Goal: Task Accomplishment & Management: Use online tool/utility

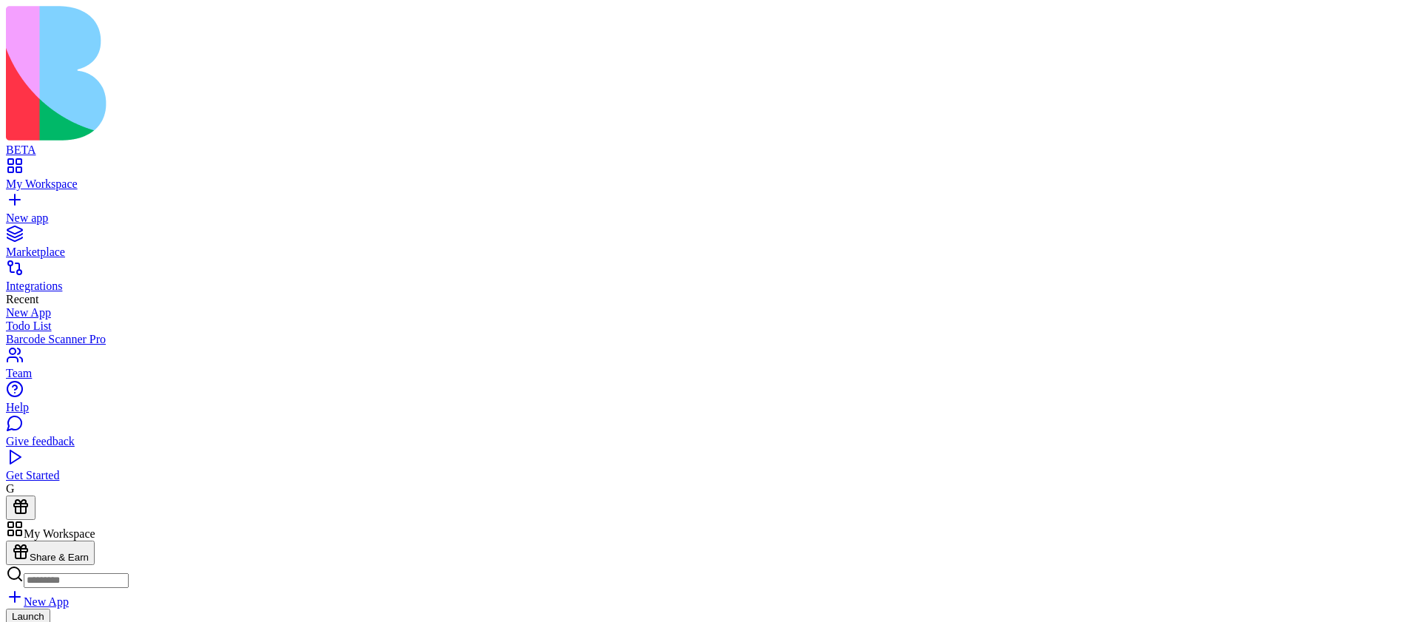
click at [129, 573] on input at bounding box center [76, 580] width 105 height 15
type input "**********"
click at [50, 611] on button "Launch" at bounding box center [28, 619] width 44 height 16
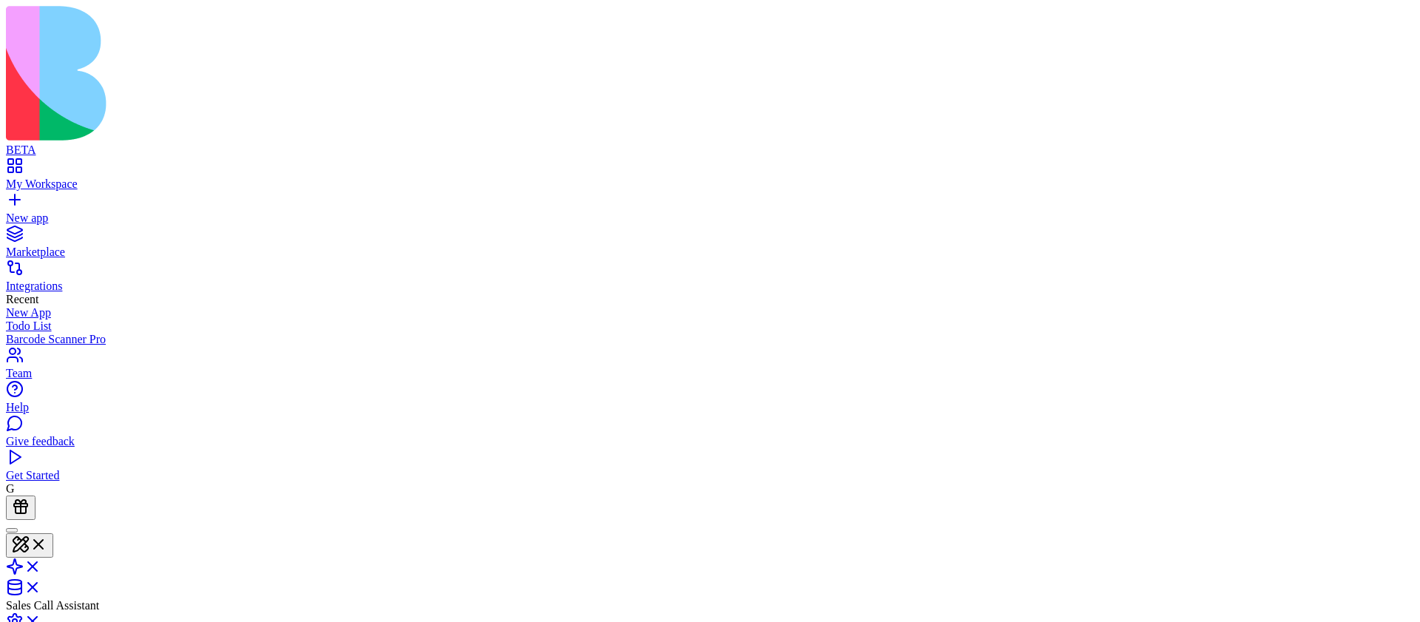
click at [12, 530] on div at bounding box center [12, 530] width 0 height 0
click at [15, 198] on link "New app" at bounding box center [710, 211] width 1408 height 27
click at [53, 211] on div "New app" at bounding box center [710, 217] width 1408 height 13
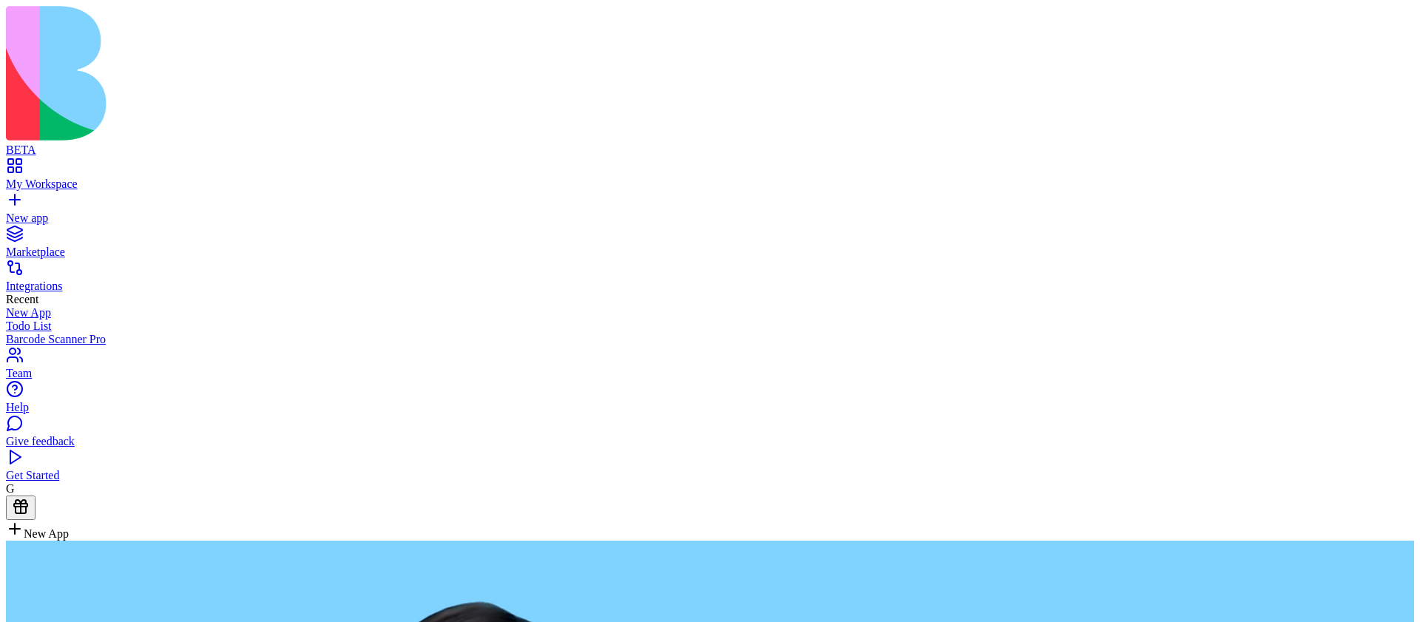
type textarea "**********"
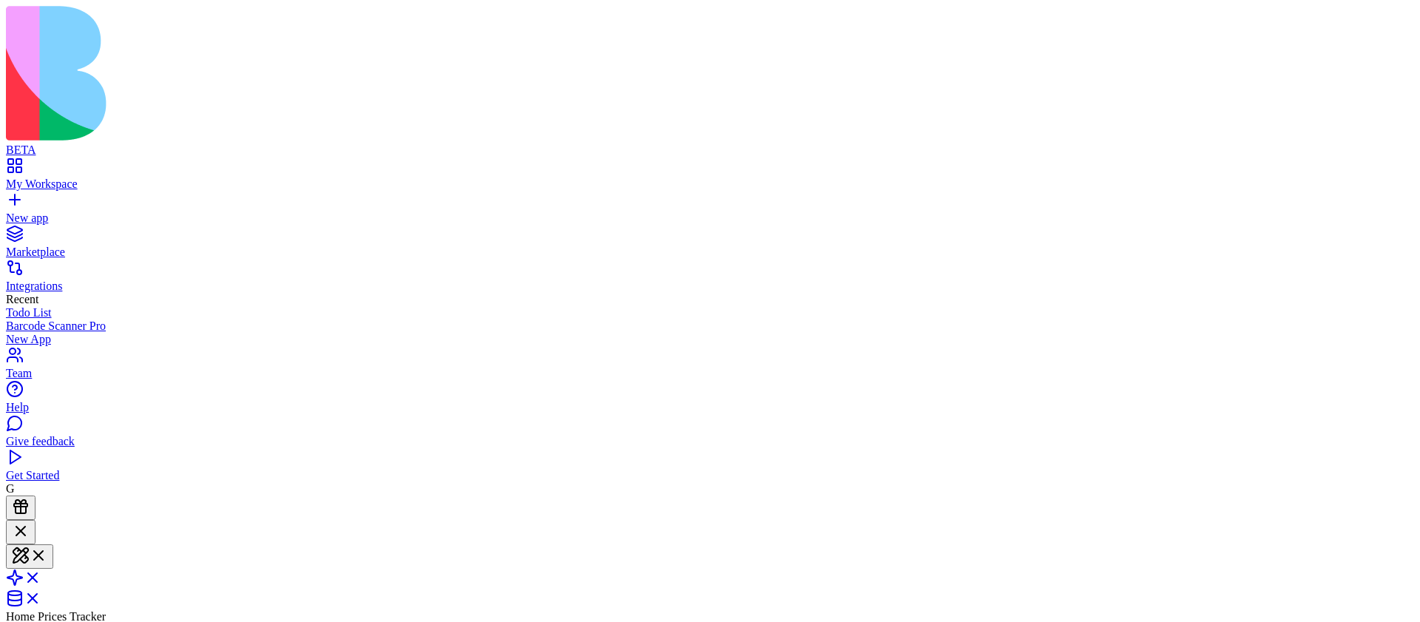
type input "**********"
type input "*********"
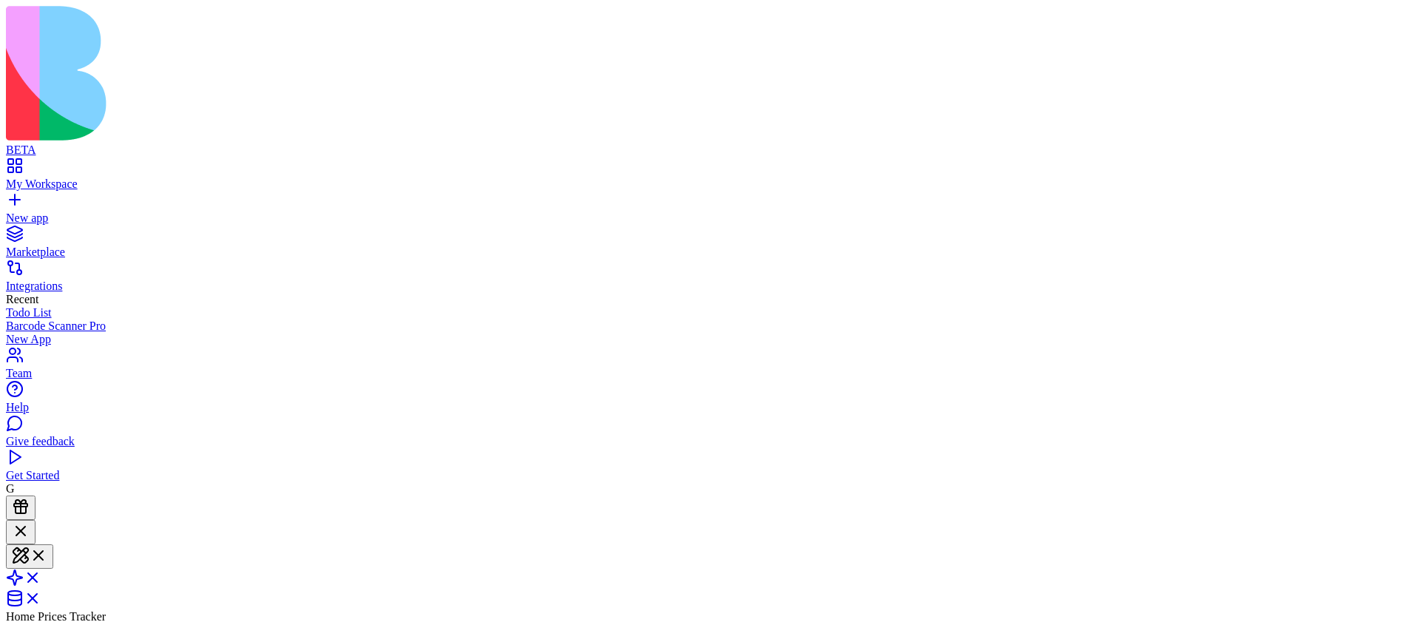
type input "**"
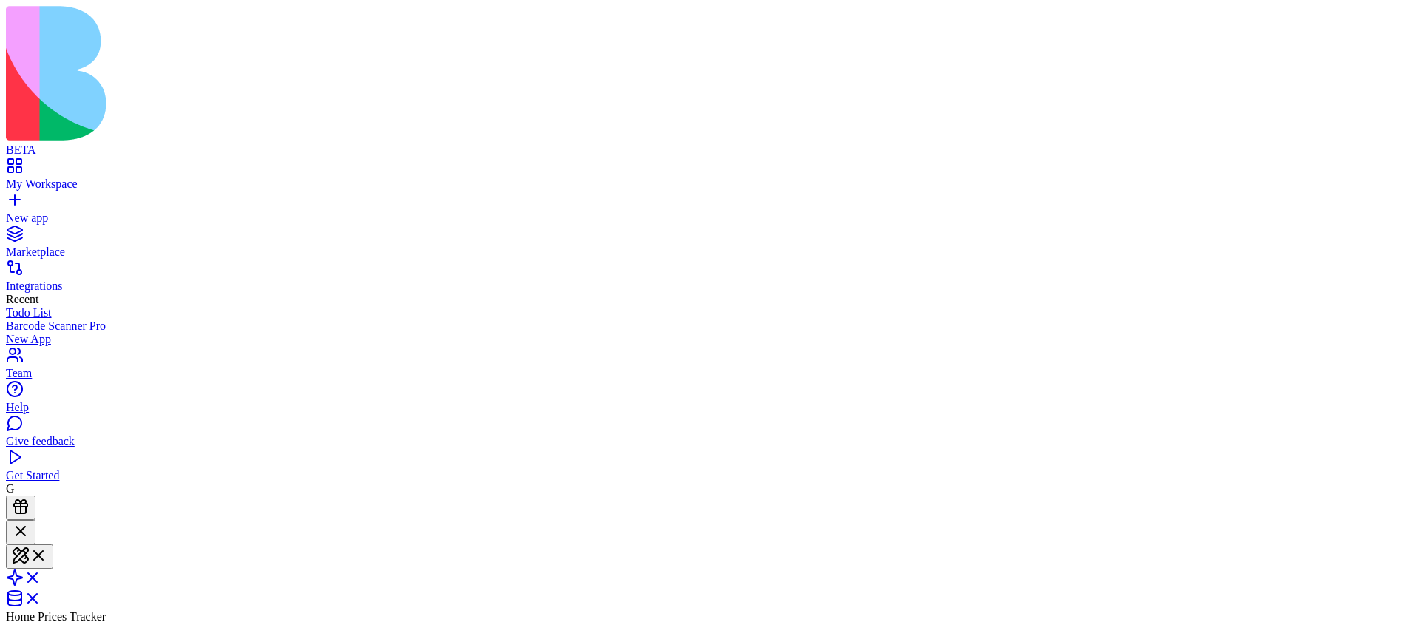
type input "*"
type input "****"
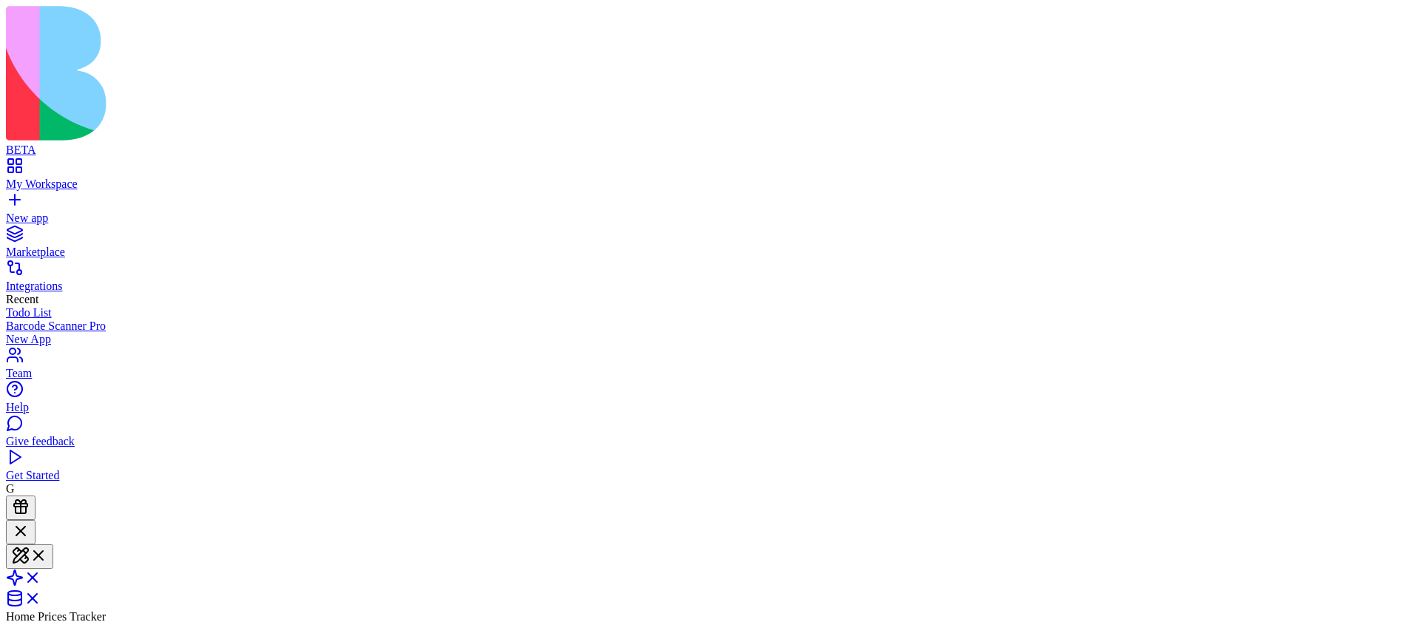
scroll to position [0, 0]
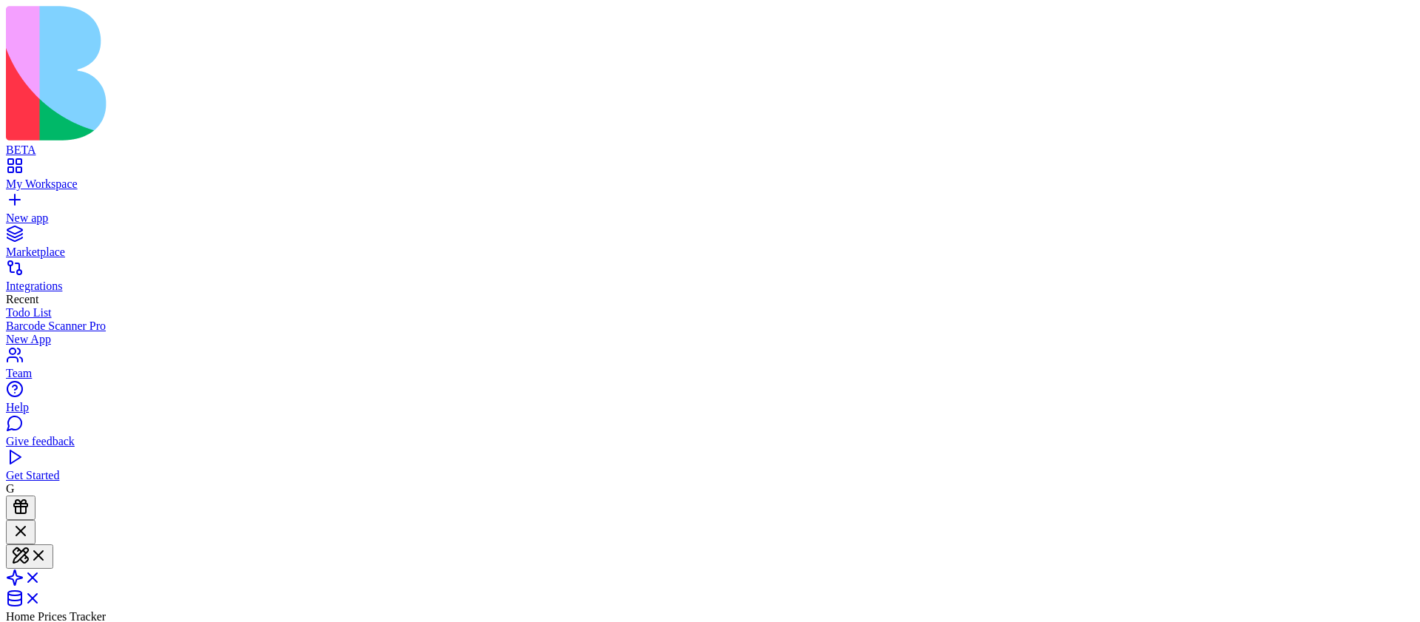
click at [41, 576] on span at bounding box center [41, 582] width 0 height 13
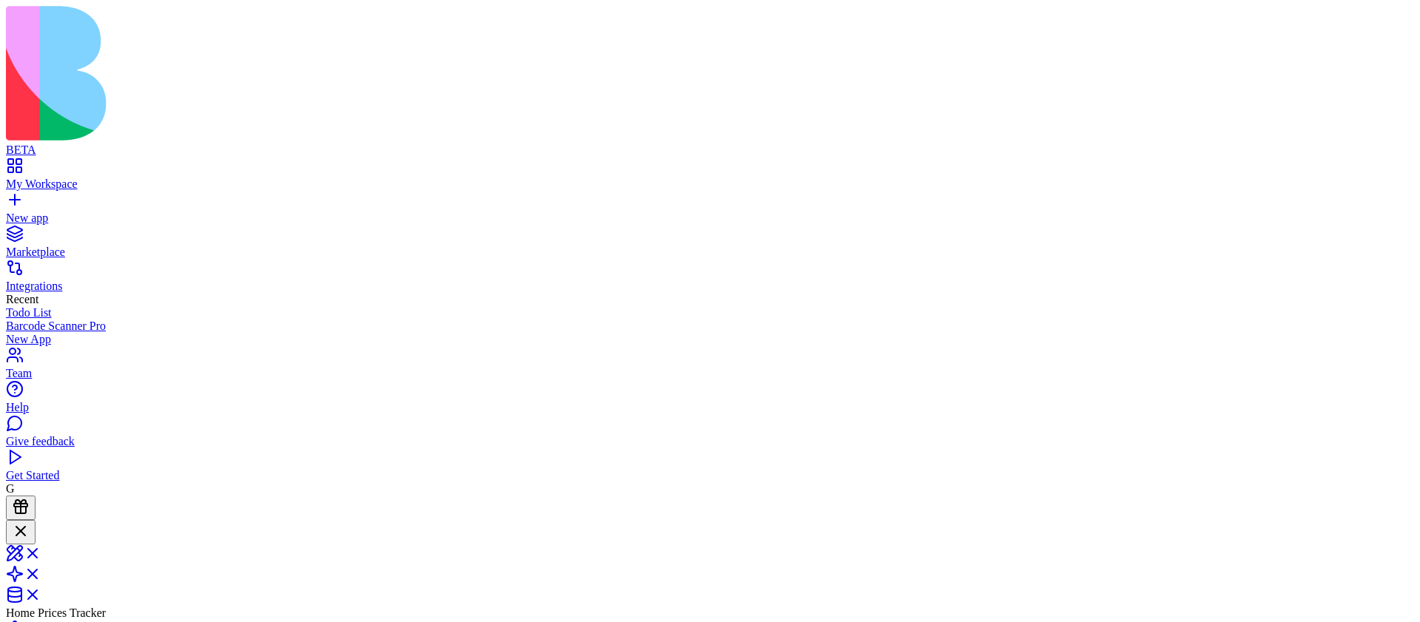
click at [41, 540] on link at bounding box center [23, 546] width 35 height 13
click at [41, 565] on link at bounding box center [23, 571] width 35 height 13
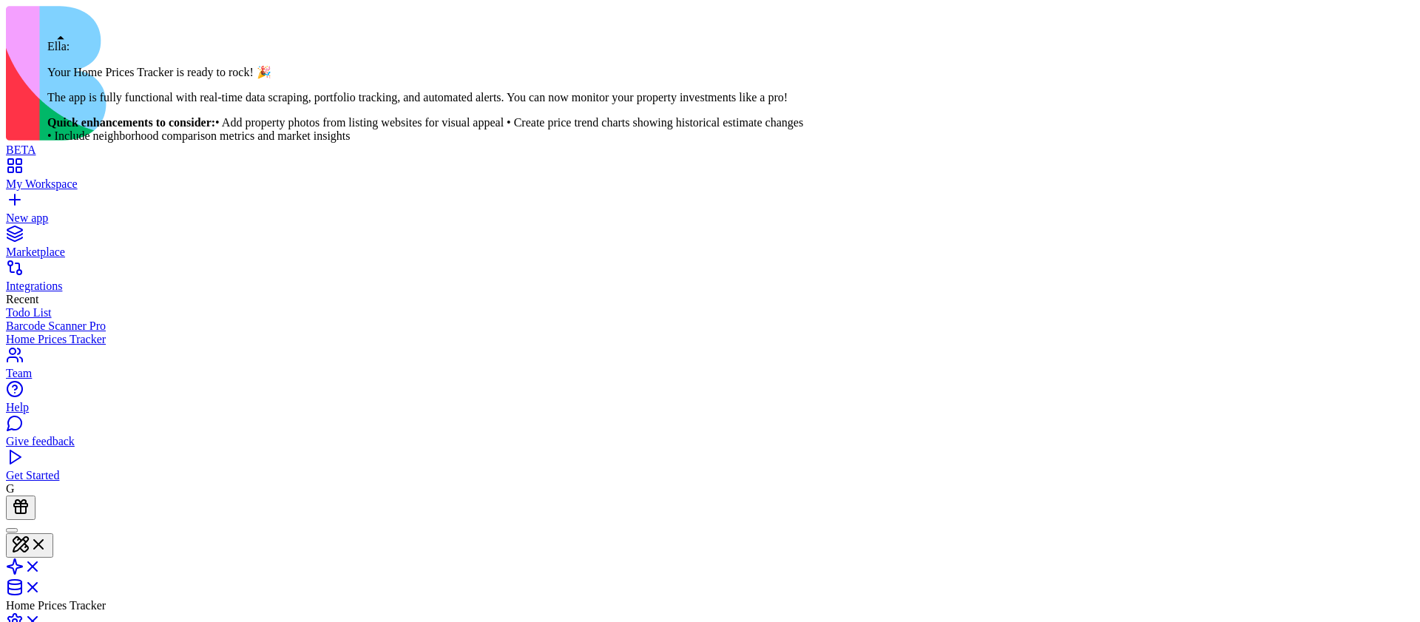
click at [12, 530] on div at bounding box center [12, 530] width 0 height 0
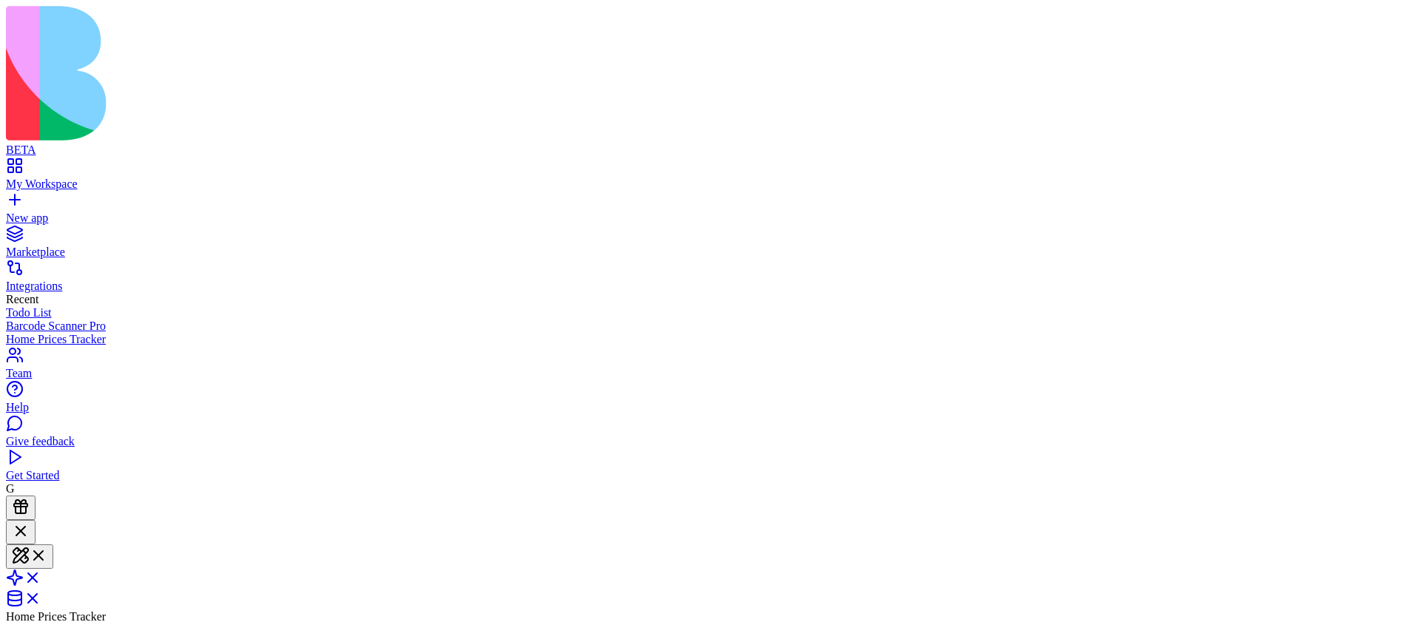
scroll to position [1400, 0]
click at [41, 576] on link at bounding box center [23, 582] width 35 height 13
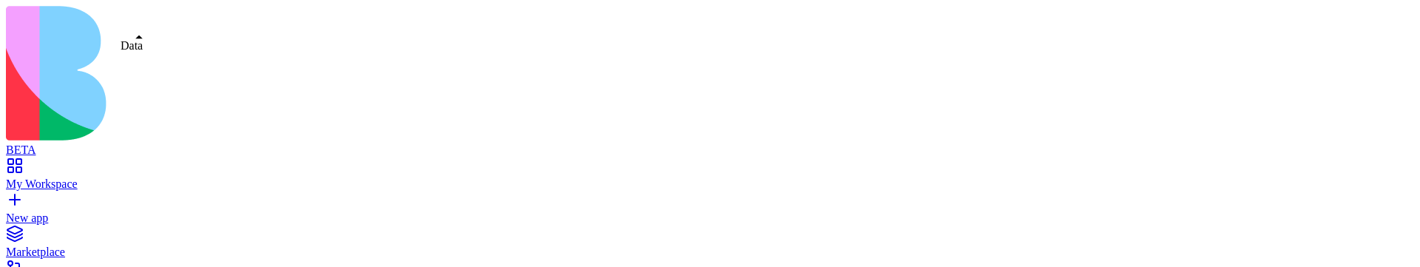
scroll to position [28, 0]
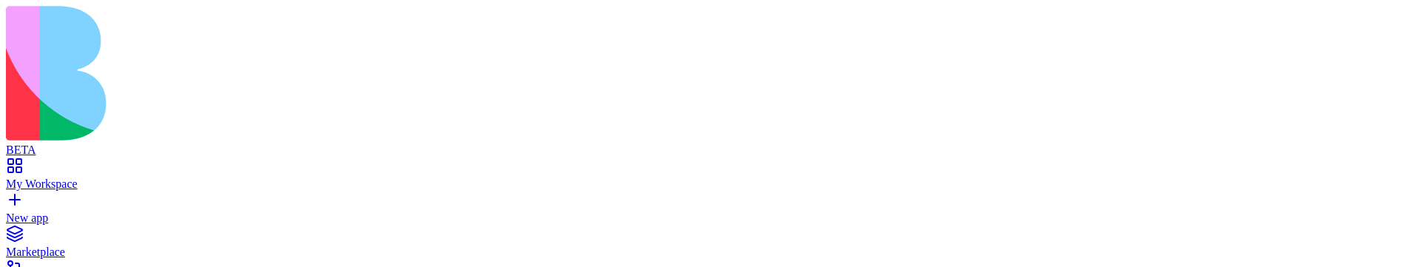
scroll to position [52, 0]
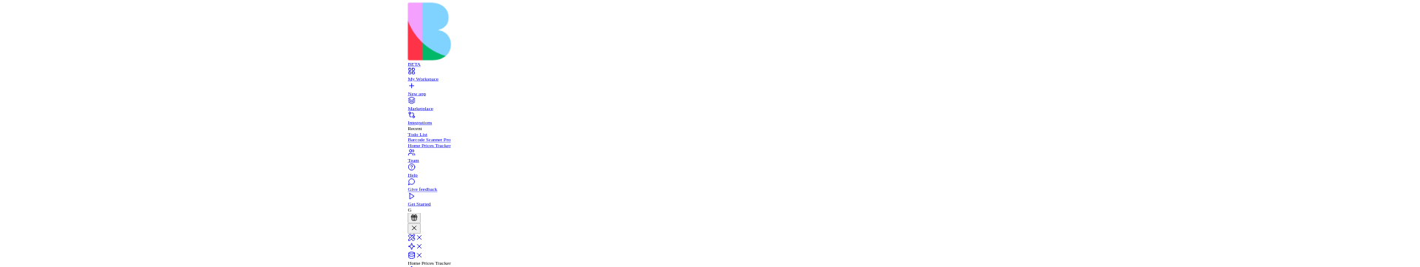
scroll to position [1400, 0]
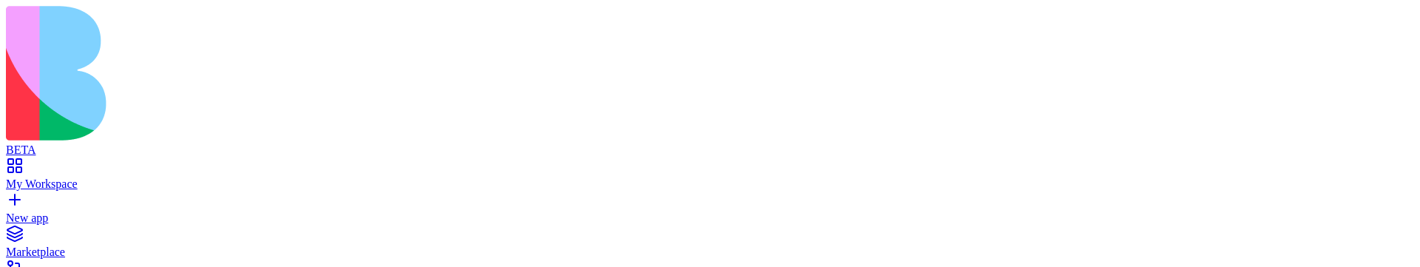
scroll to position [1400, 0]
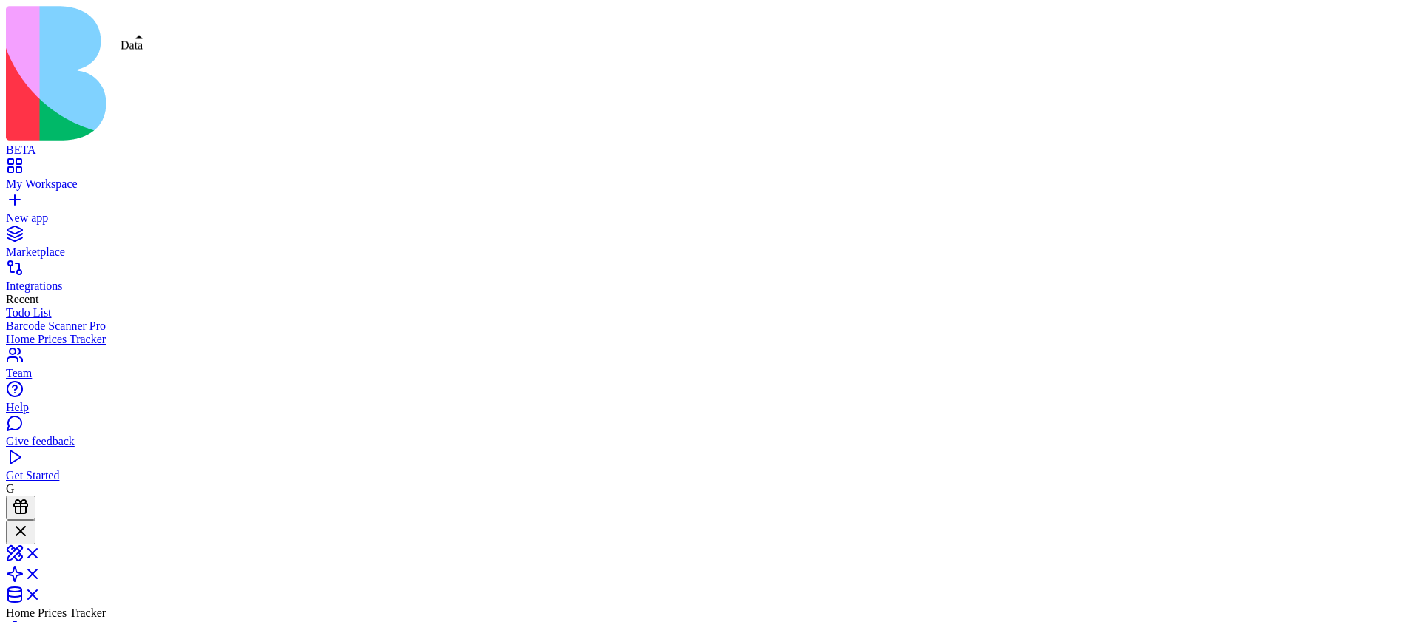
click at [41, 593] on link at bounding box center [23, 599] width 35 height 13
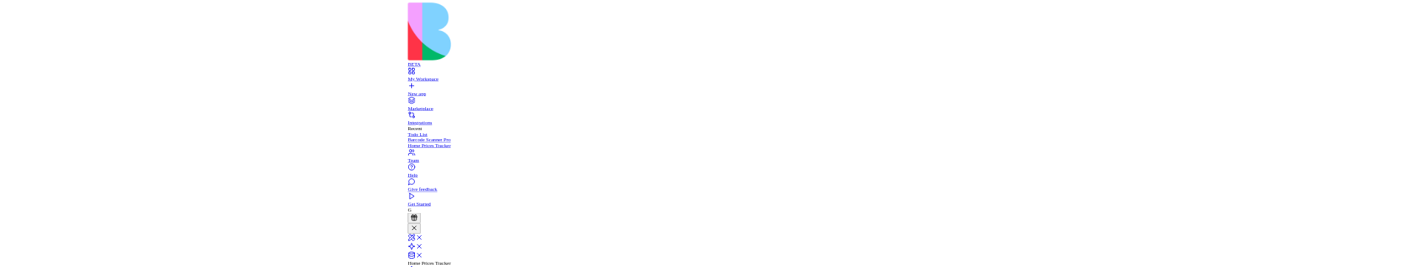
scroll to position [1677, 0]
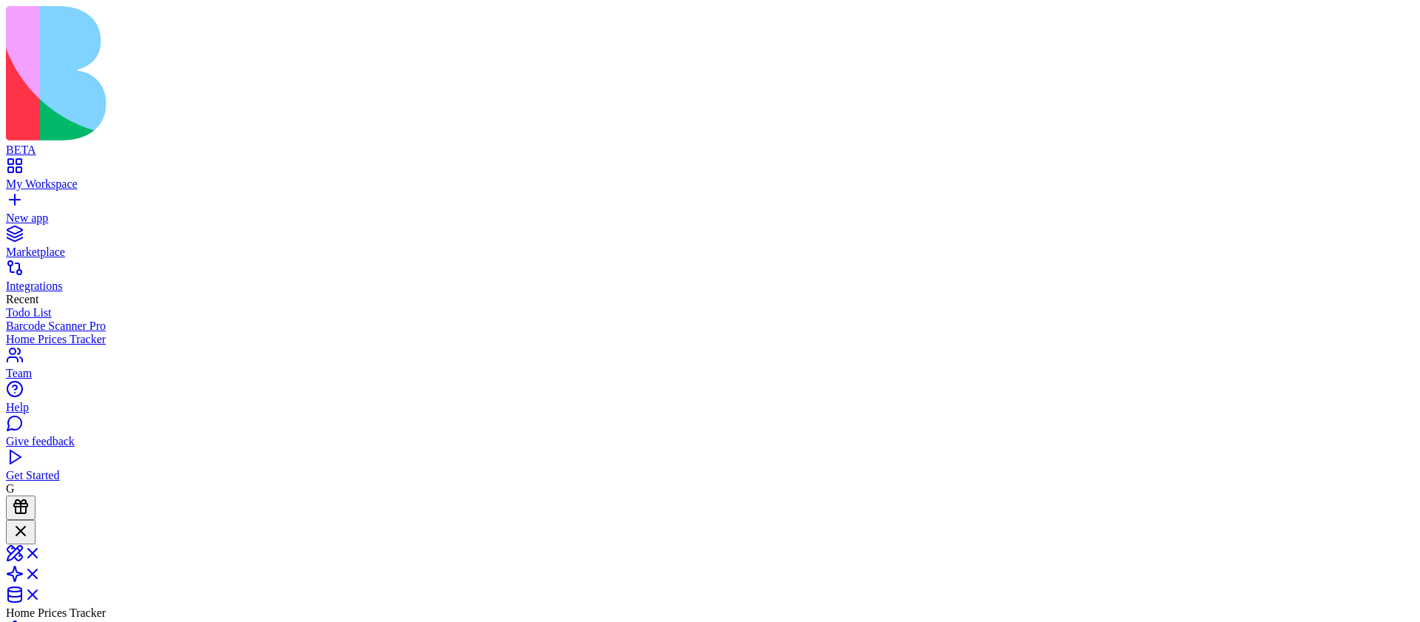
scroll to position [1400, 0]
click at [30, 522] on div at bounding box center [21, 532] width 18 height 20
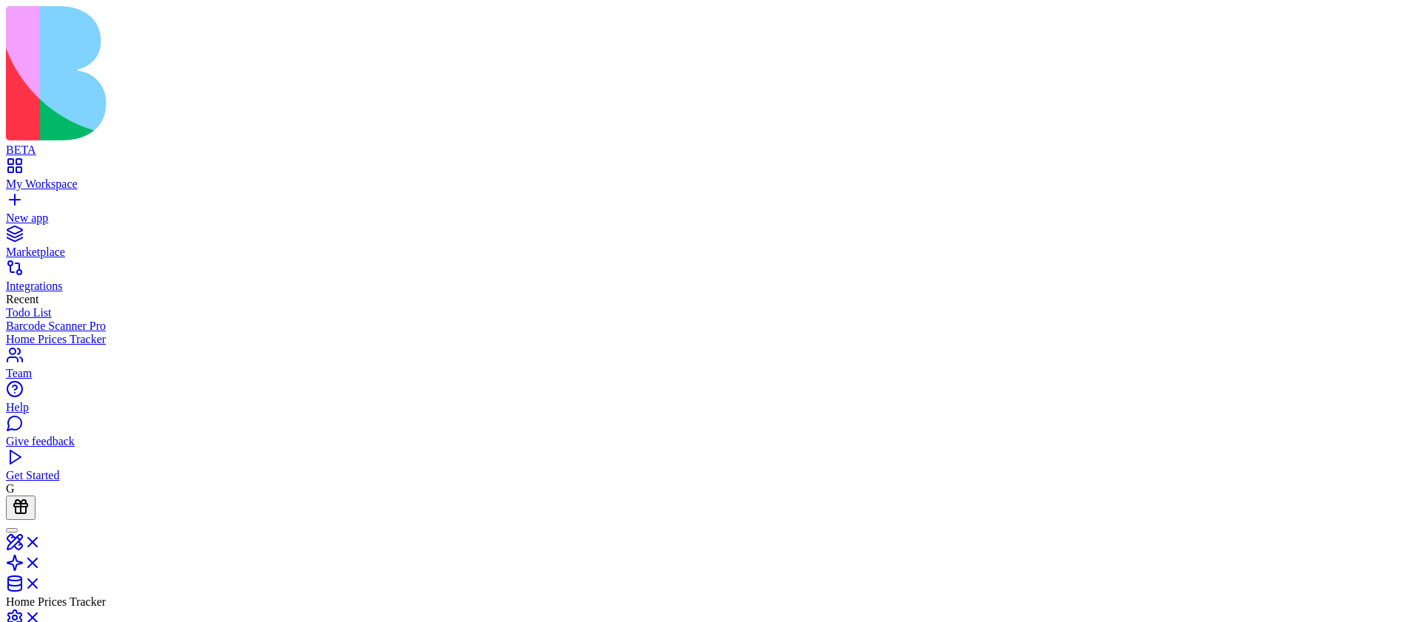
click at [61, 198] on link "New app" at bounding box center [710, 211] width 1408 height 27
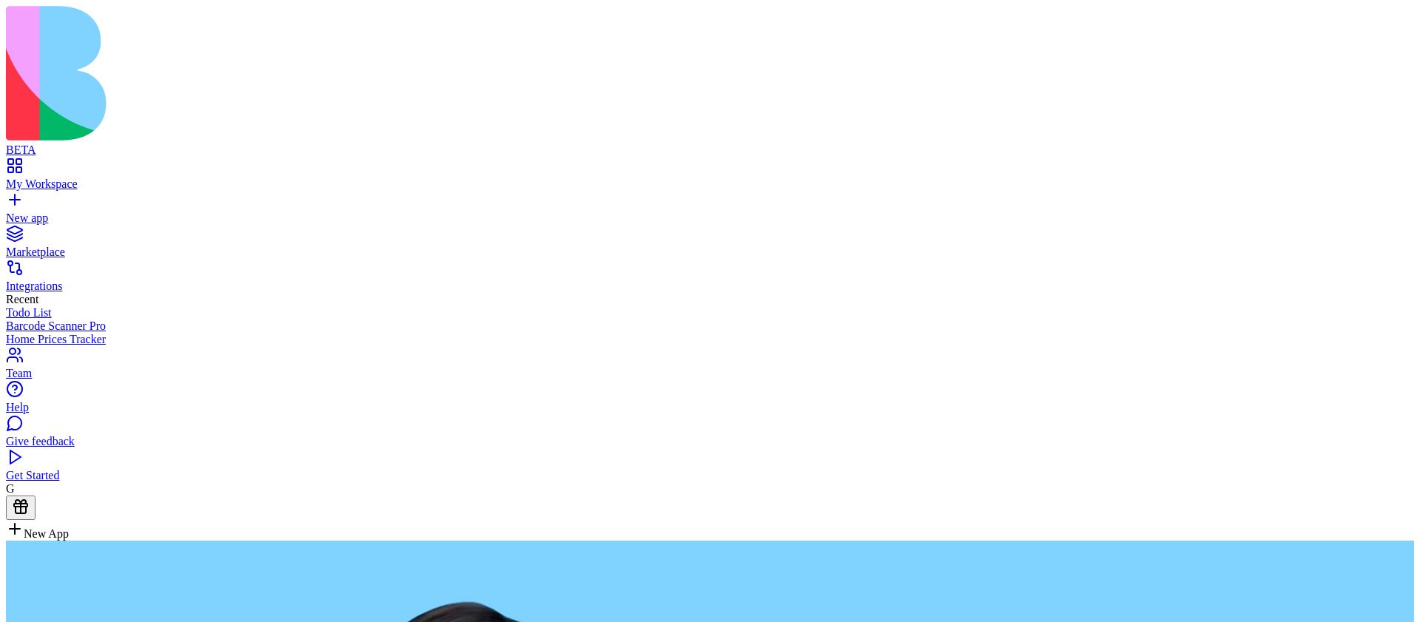
type textarea "**********"
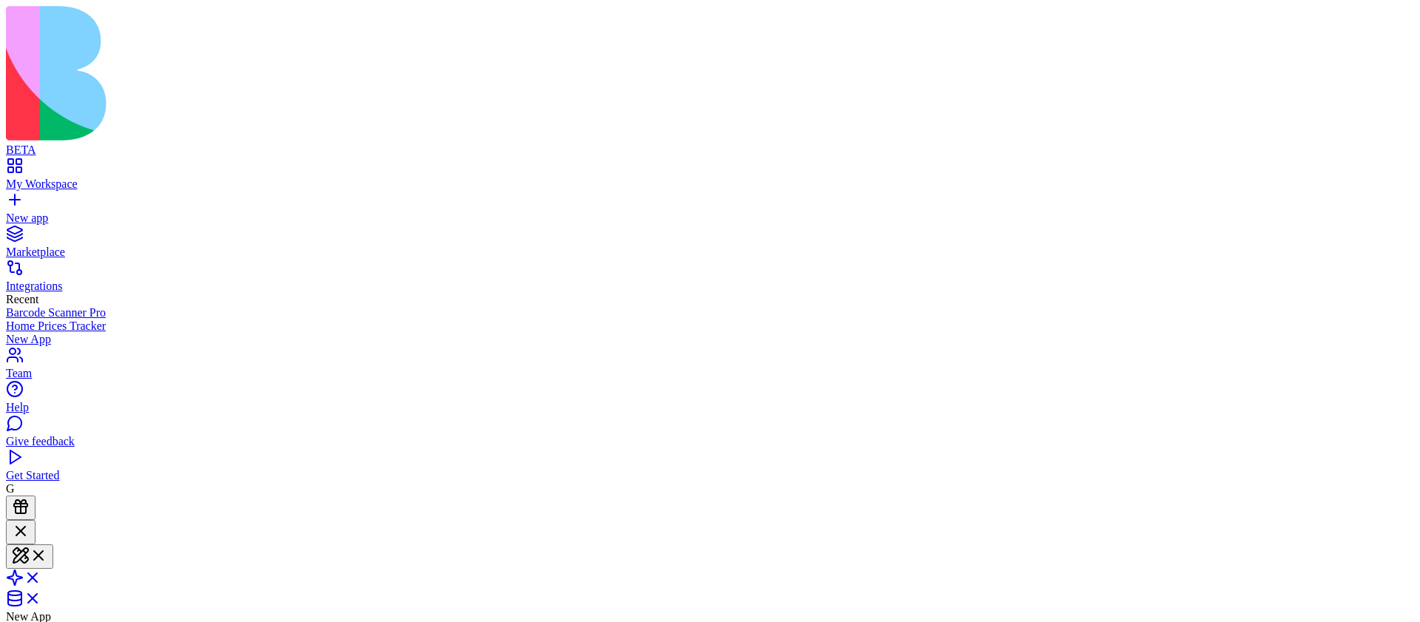
scroll to position [61, 0]
click at [41, 576] on span at bounding box center [41, 582] width 0 height 13
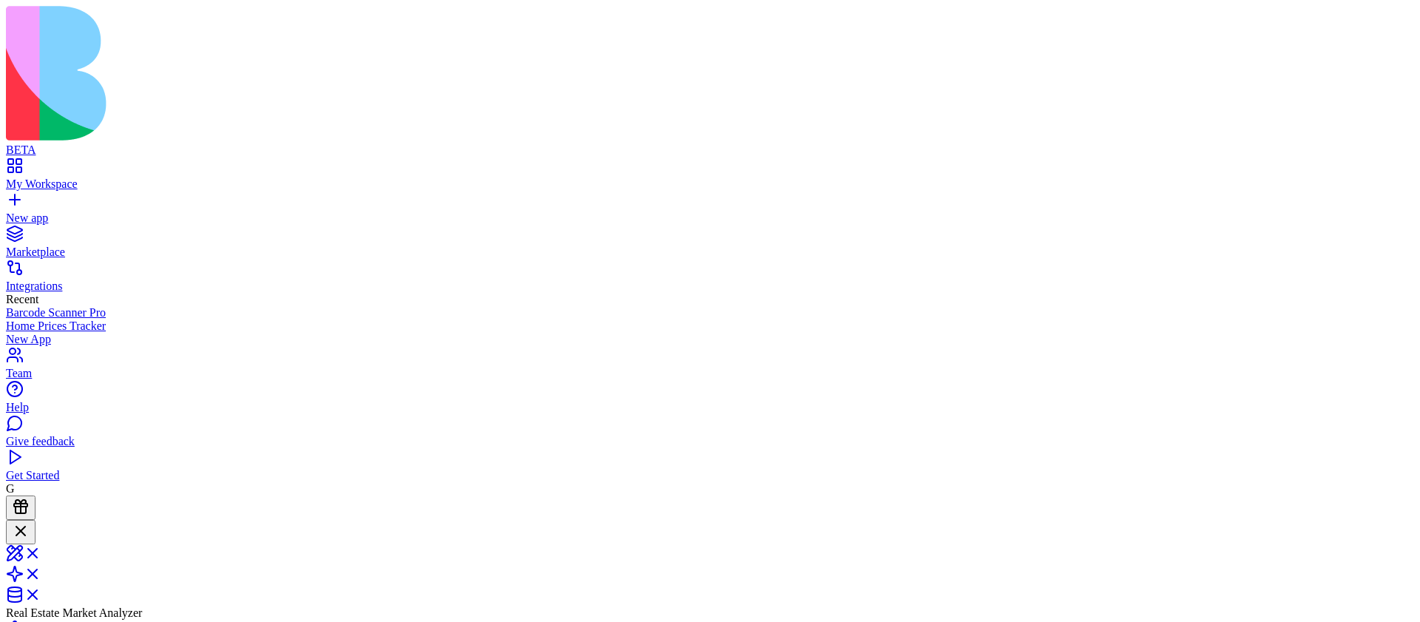
drag, startPoint x: 1204, startPoint y: 136, endPoint x: 1386, endPoint y: 265, distance: 222.6
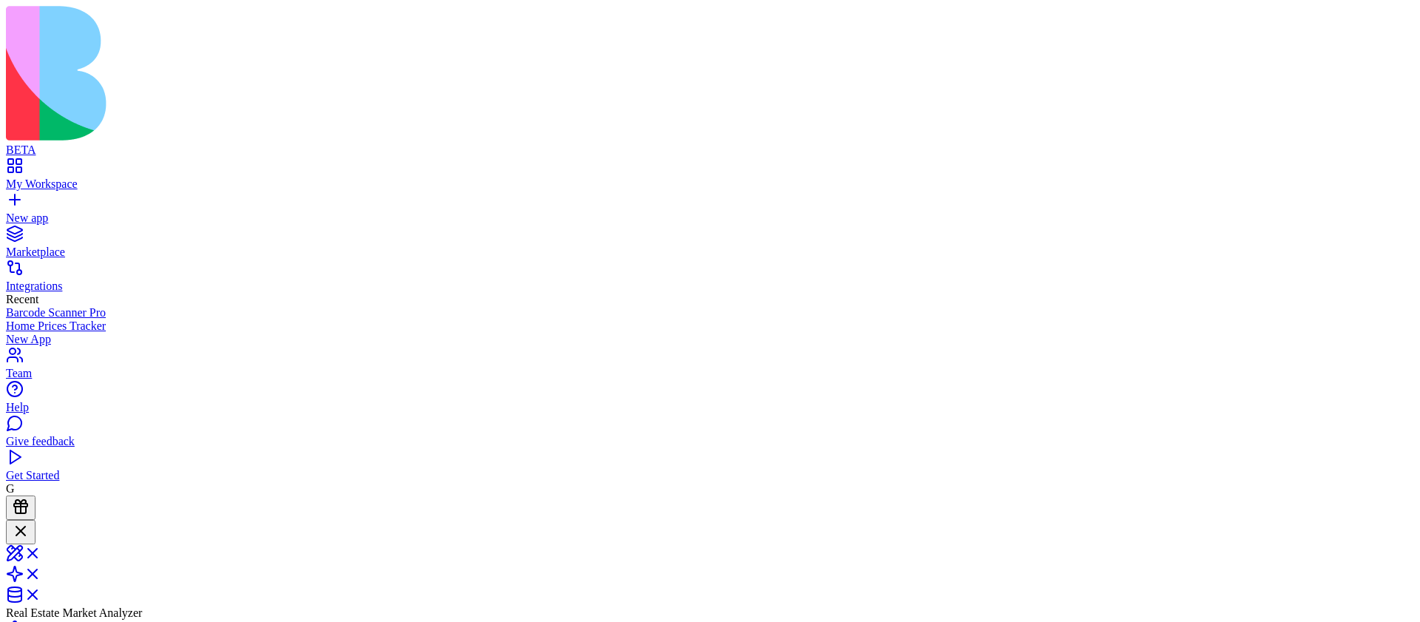
scroll to position [0, 0]
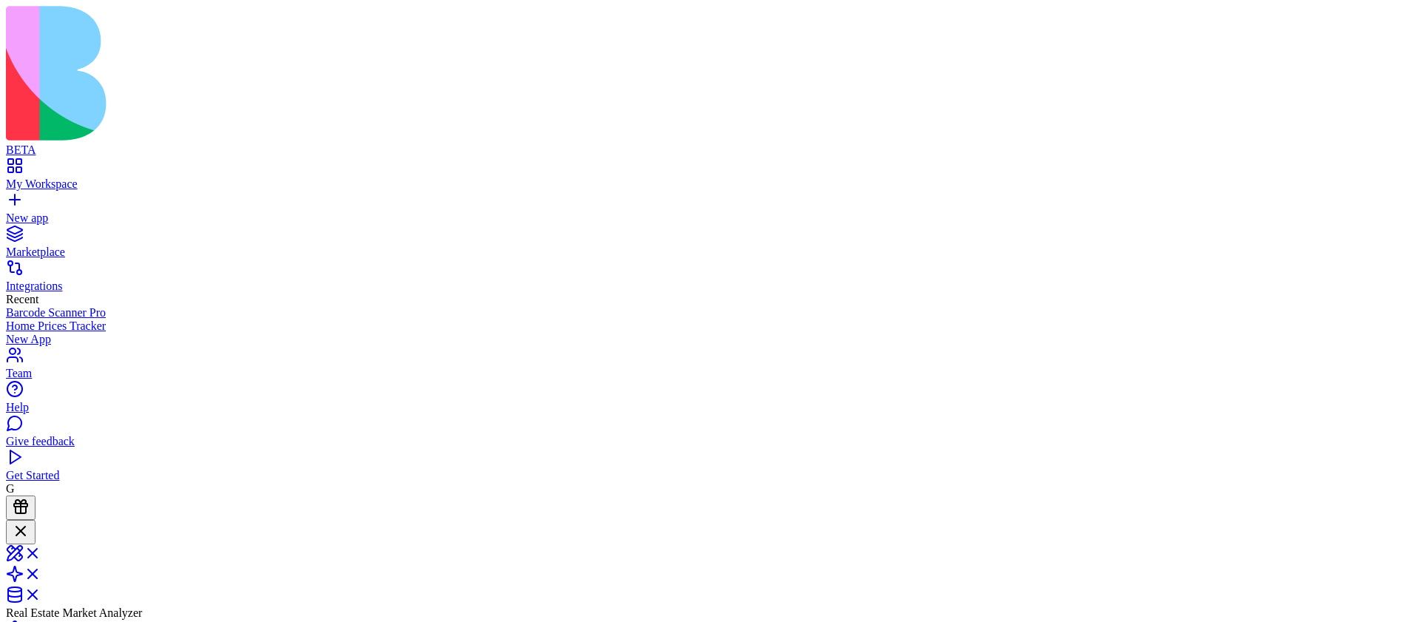
copy span "Create an app where I add a real estate property and when I enter to the proper…"
click at [41, 552] on span at bounding box center [41, 558] width 0 height 13
click at [41, 597] on span at bounding box center [41, 603] width 0 height 13
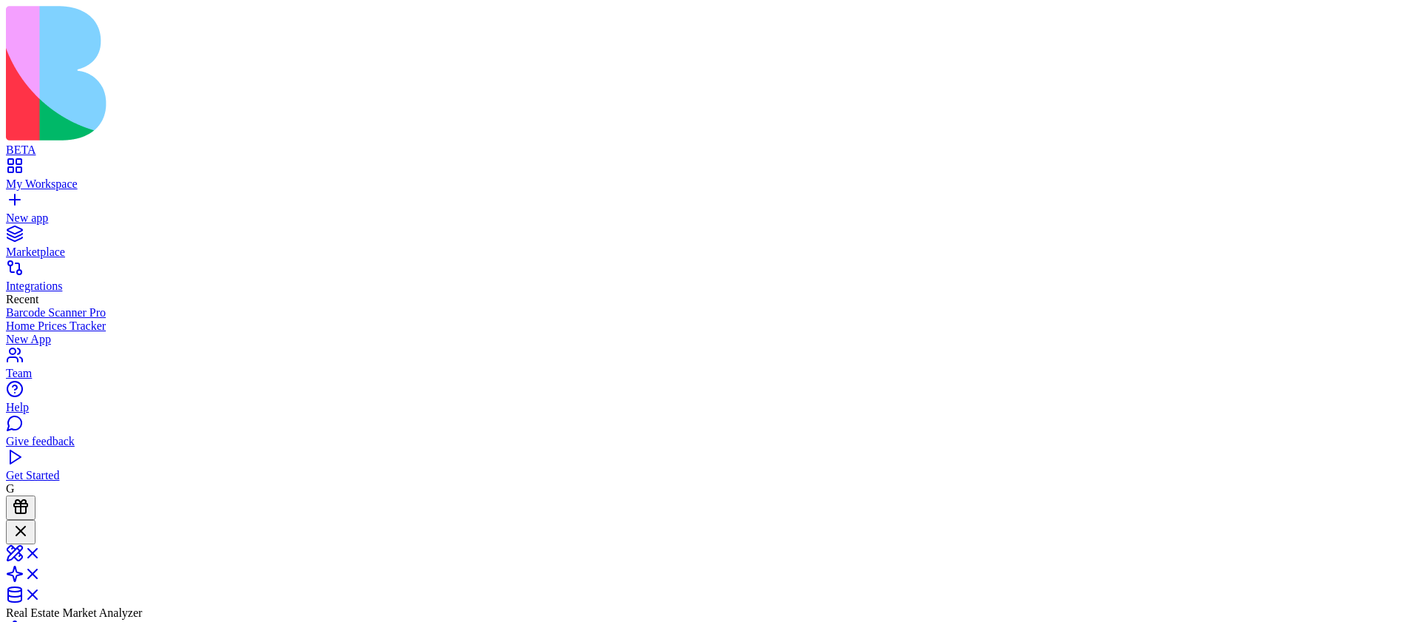
click at [41, 572] on link at bounding box center [23, 578] width 35 height 13
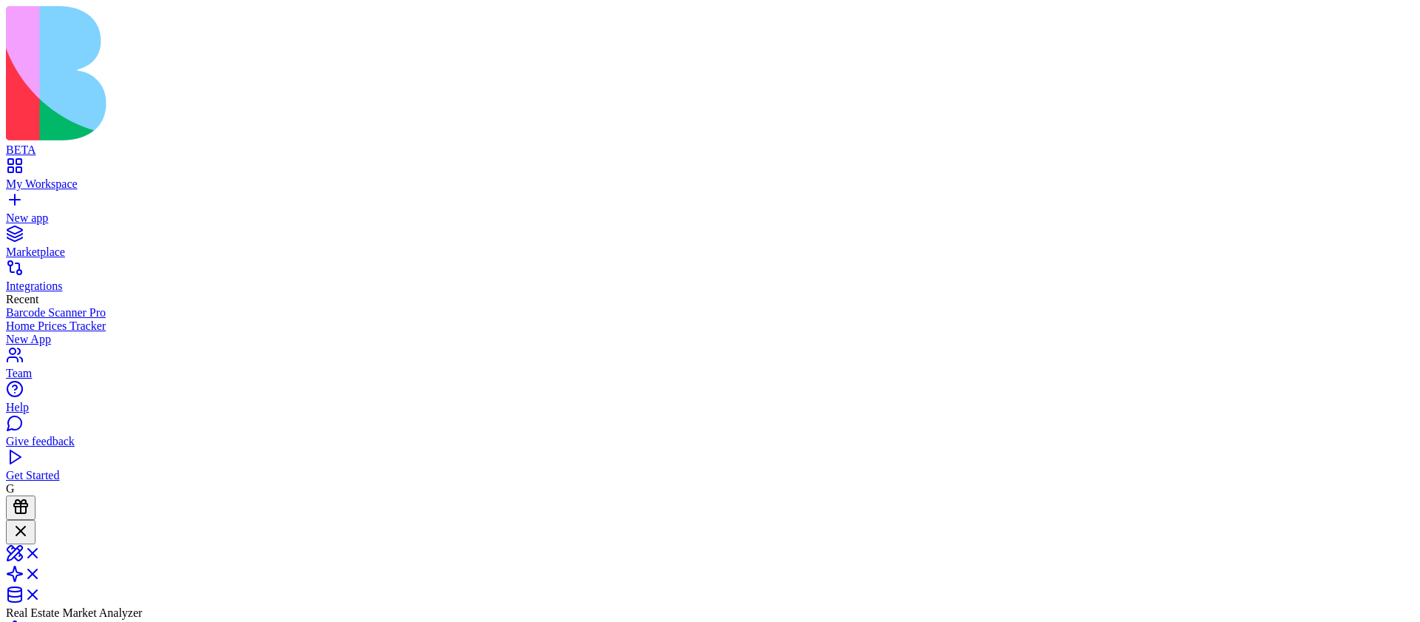
click at [41, 552] on link at bounding box center [23, 558] width 35 height 13
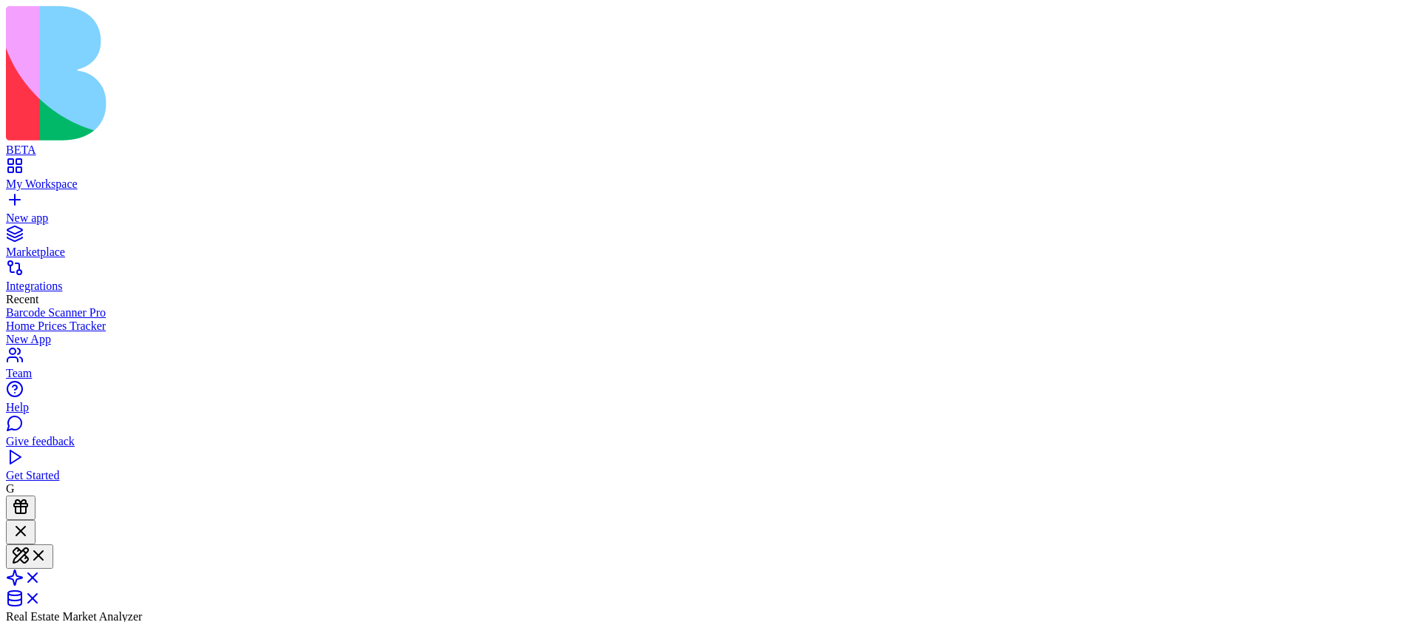
click at [49, 211] on div "New app" at bounding box center [710, 217] width 1408 height 13
click at [48, 211] on div "New app" at bounding box center [710, 217] width 1408 height 13
click at [41, 576] on link at bounding box center [23, 582] width 35 height 13
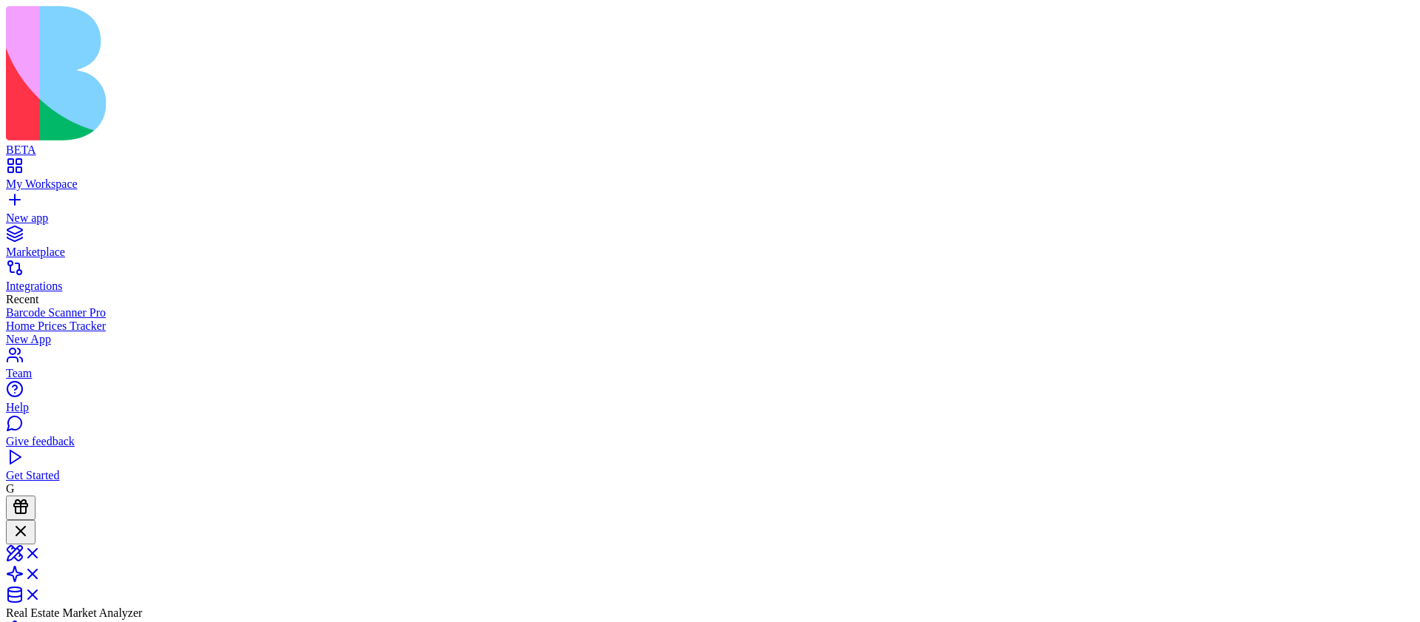
drag, startPoint x: 1373, startPoint y: 278, endPoint x: 1203, endPoint y: 292, distance: 170.6
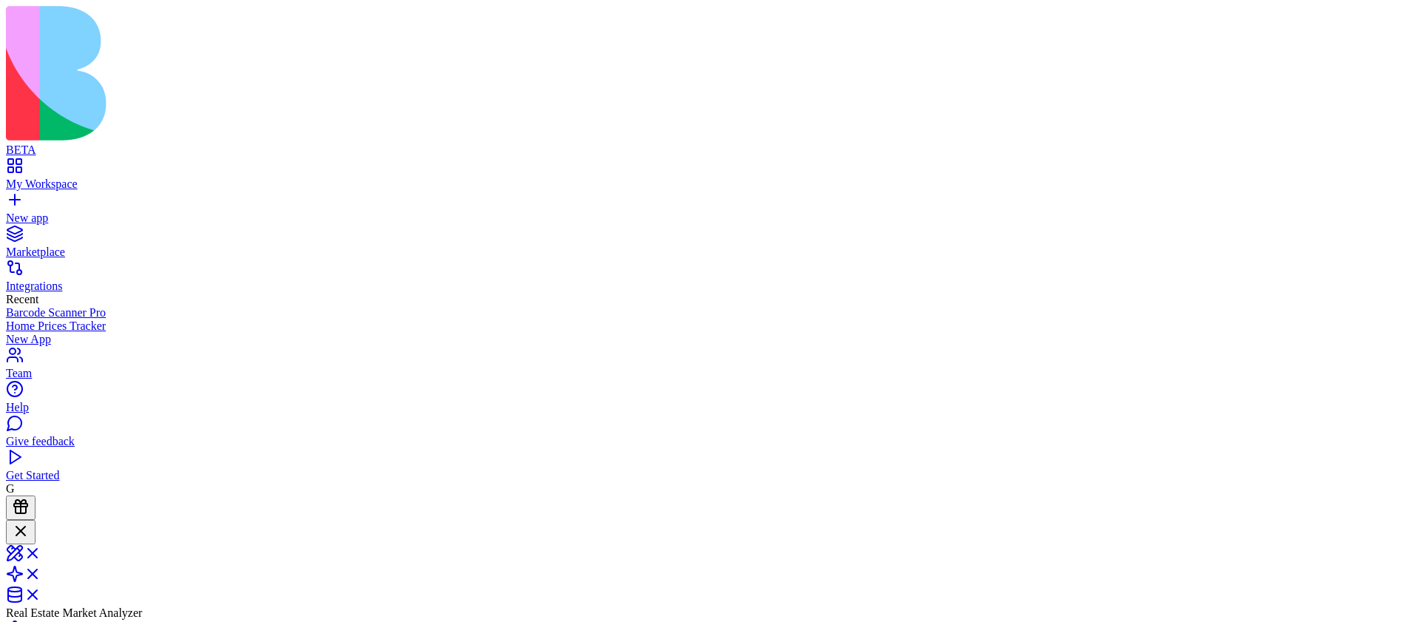
drag, startPoint x: 1197, startPoint y: 285, endPoint x: 1283, endPoint y: 284, distance: 85.8
copy div "456 Main Avenue"
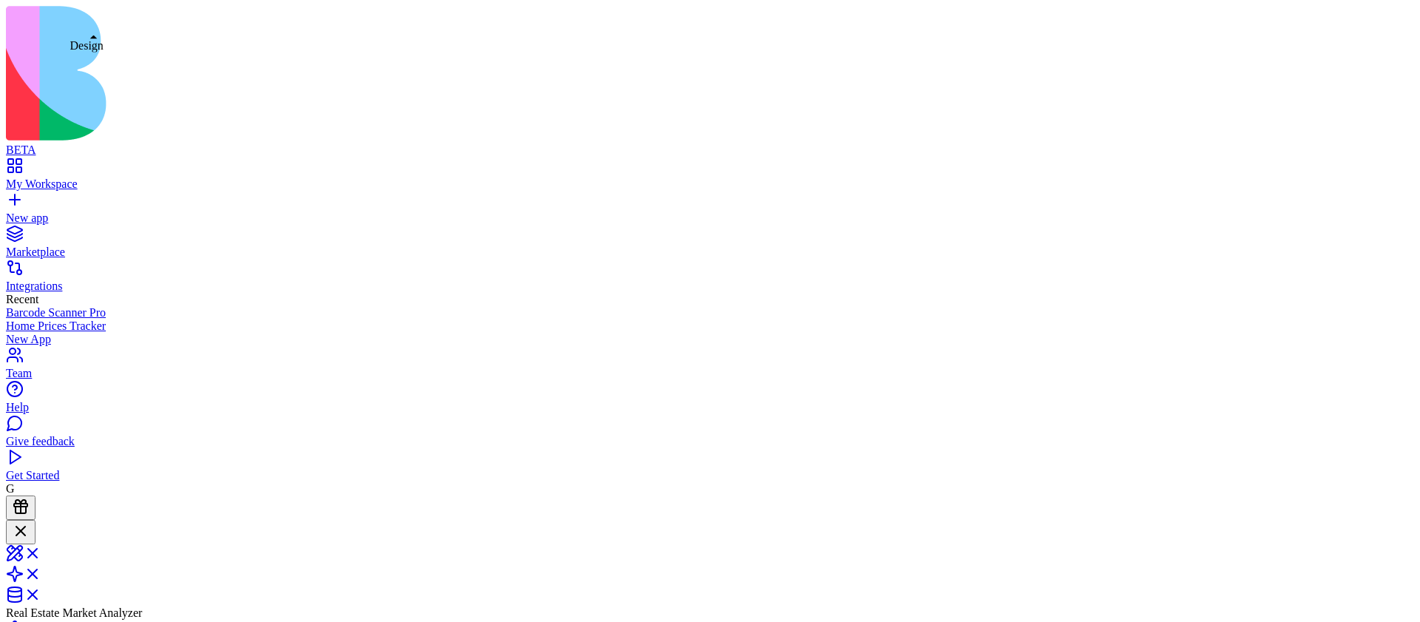
click at [41, 552] on link at bounding box center [23, 558] width 35 height 13
drag, startPoint x: 180, startPoint y: 5134, endPoint x: 520, endPoint y: 5136, distance: 340.1
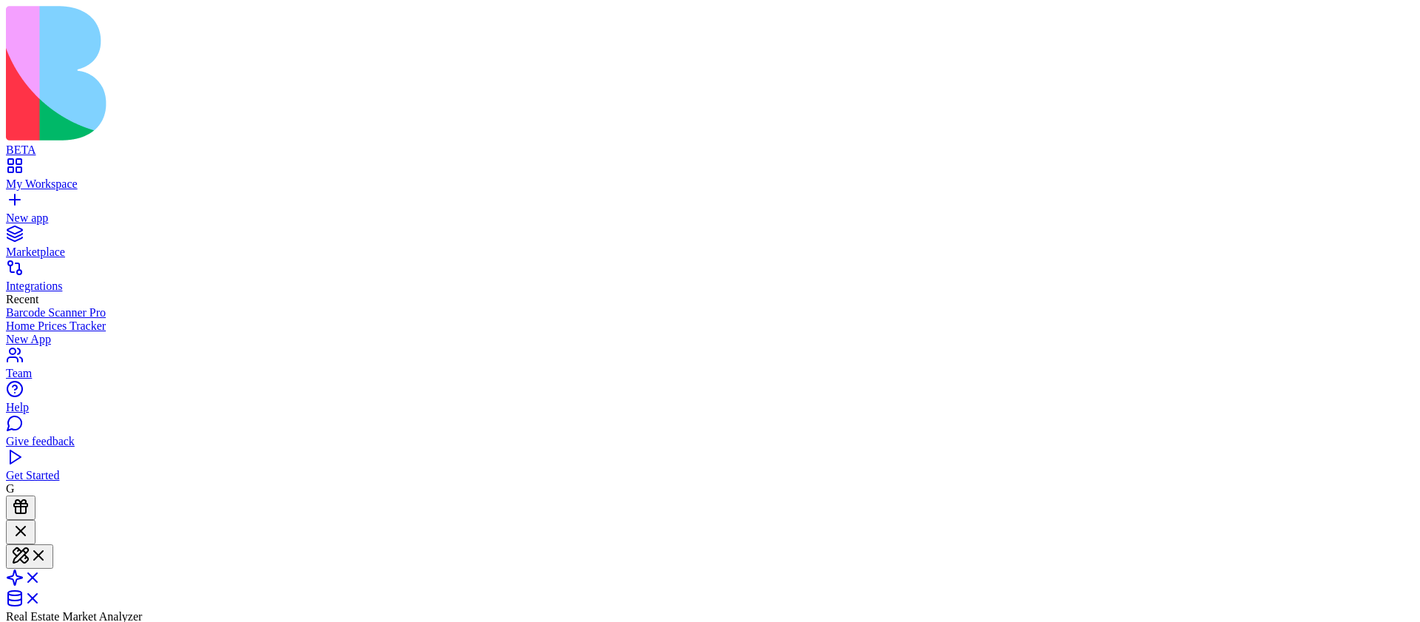
scroll to position [0, 0]
click at [41, 576] on link at bounding box center [23, 582] width 35 height 13
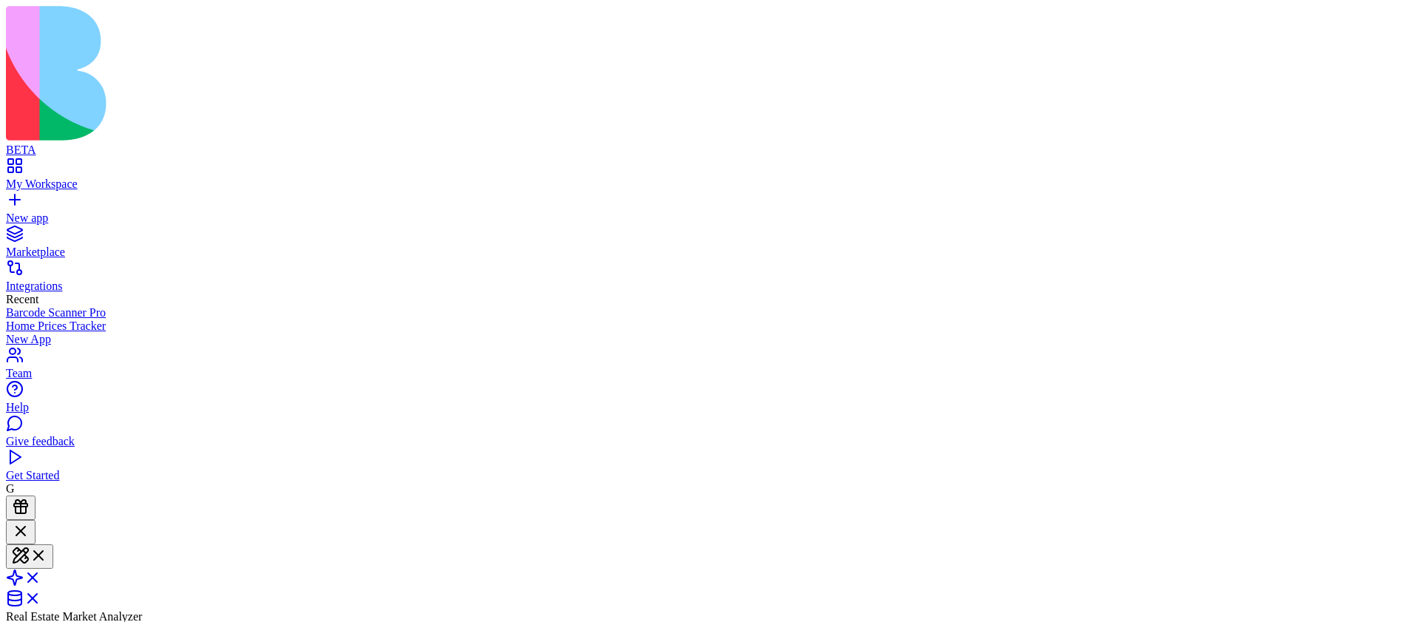
click at [18, 198] on link "New app" at bounding box center [710, 211] width 1408 height 27
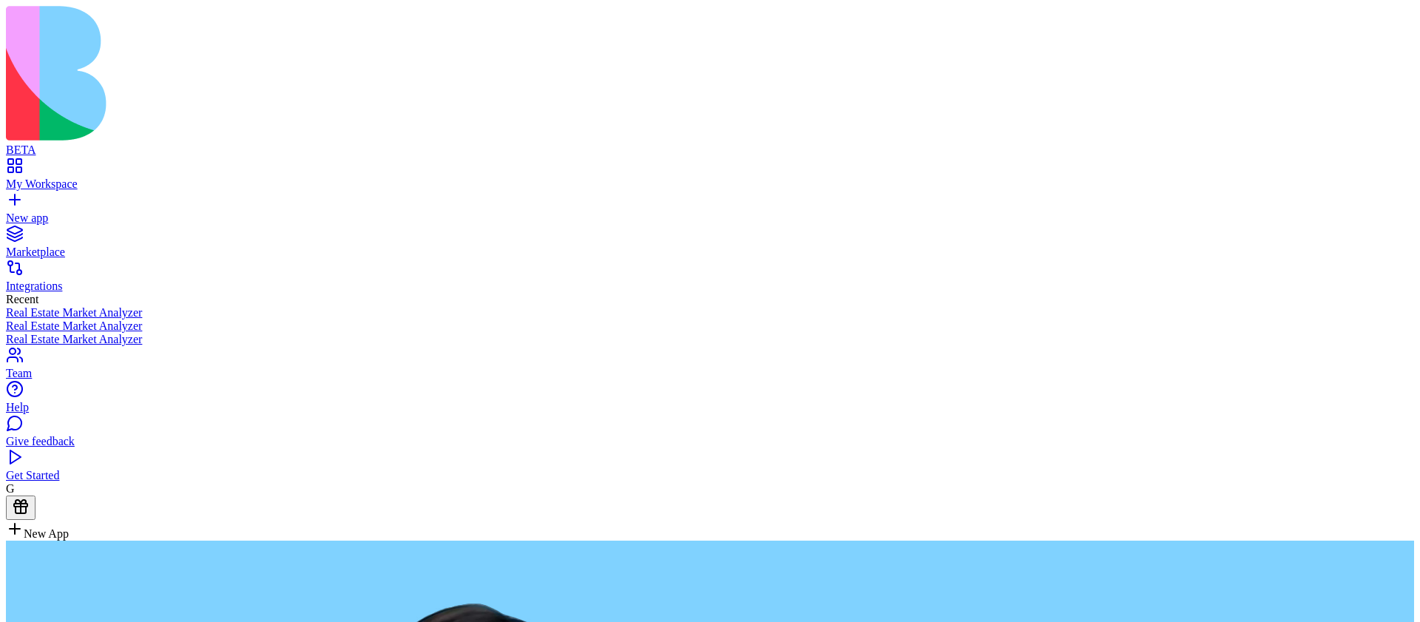
type textarea "**********"
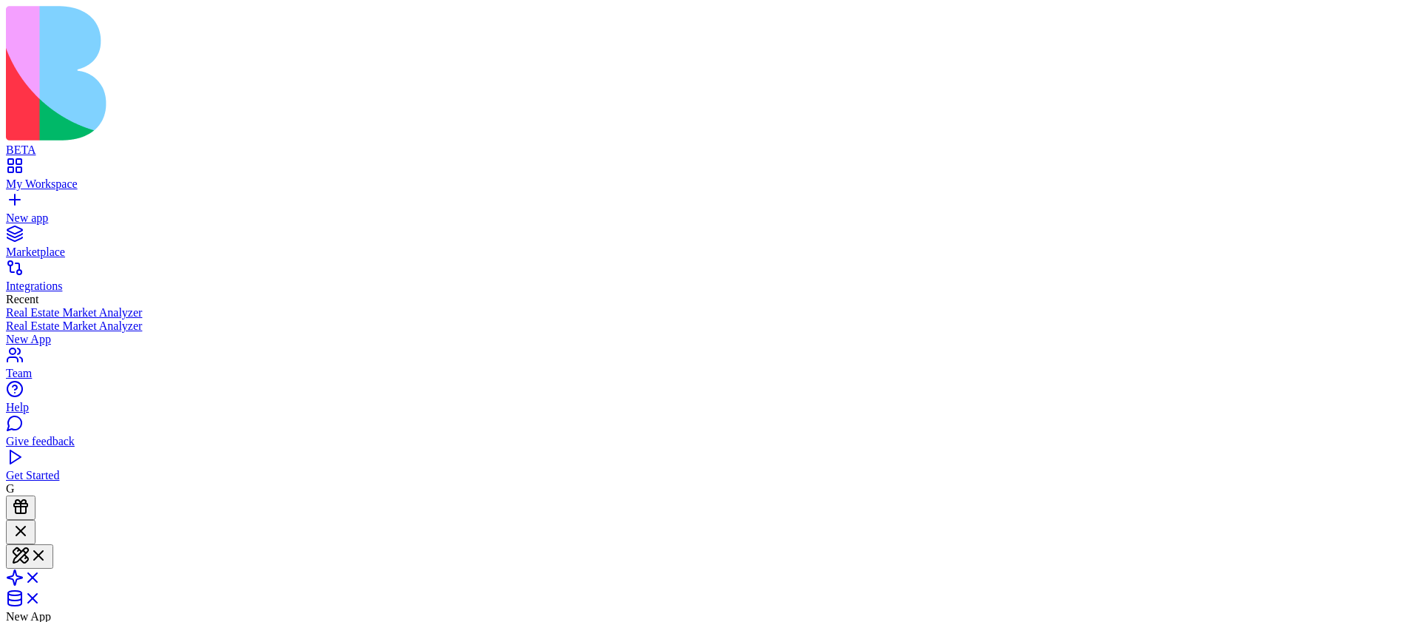
click at [51, 211] on div "New app" at bounding box center [710, 217] width 1408 height 13
click at [41, 576] on span at bounding box center [41, 582] width 0 height 13
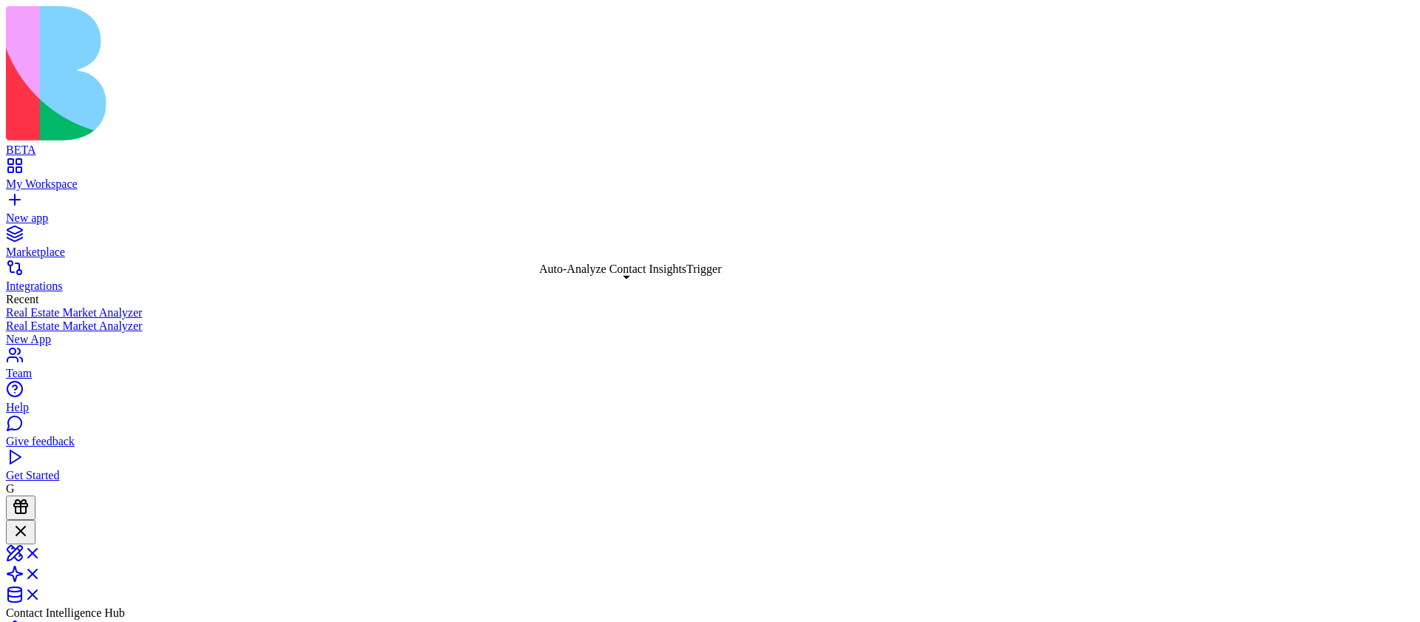
click at [16, 198] on link "New app" at bounding box center [710, 211] width 1408 height 27
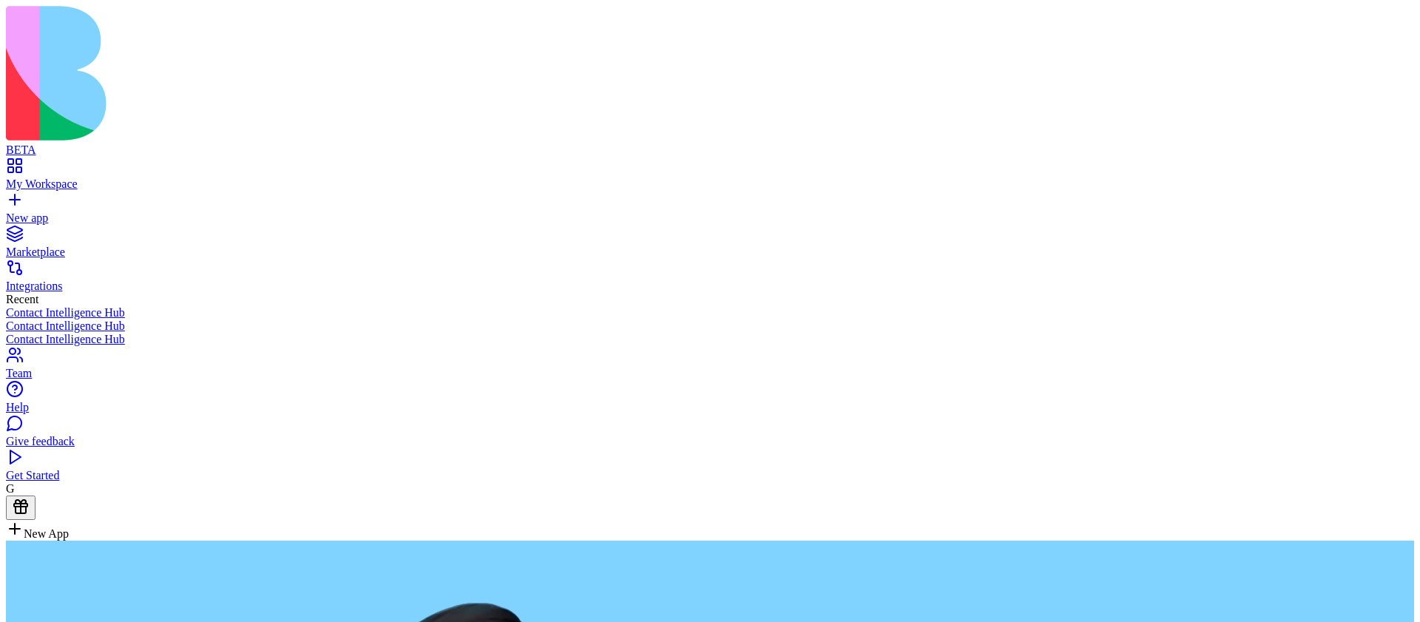
type textarea "*"
type textarea "**********"
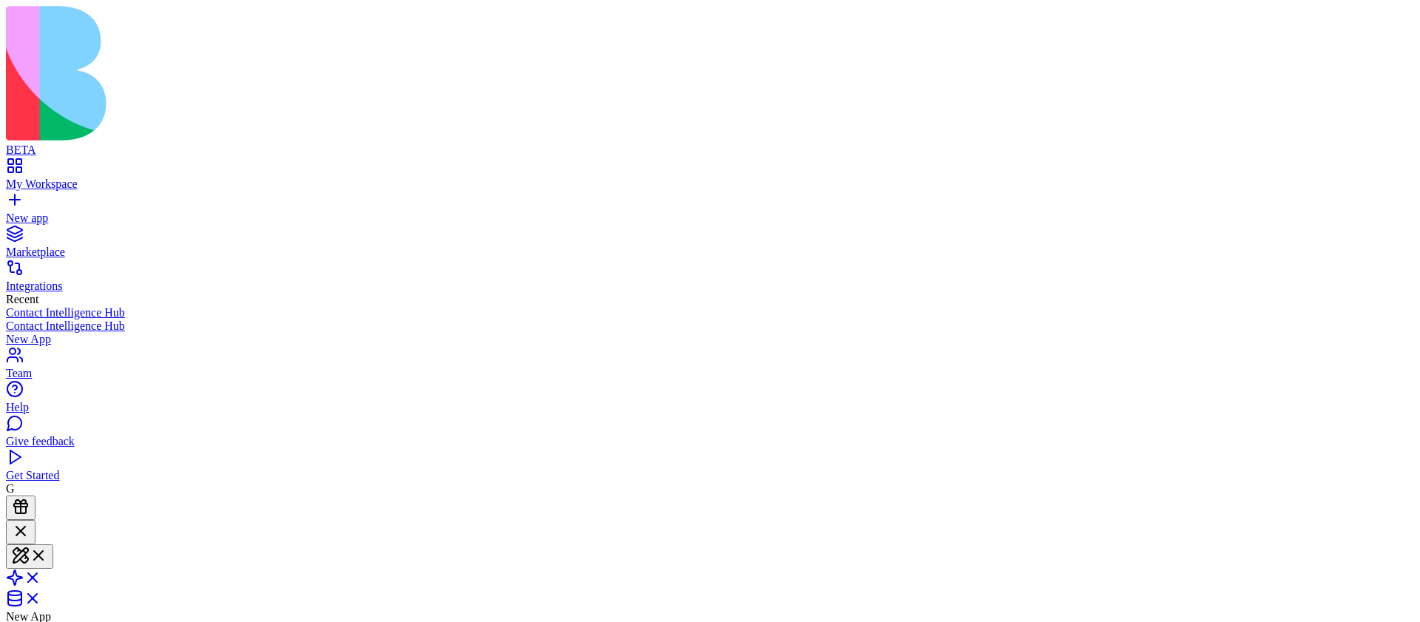
scroll to position [129, 0]
click at [41, 576] on span at bounding box center [41, 582] width 0 height 13
click at [41, 552] on span at bounding box center [41, 558] width 0 height 13
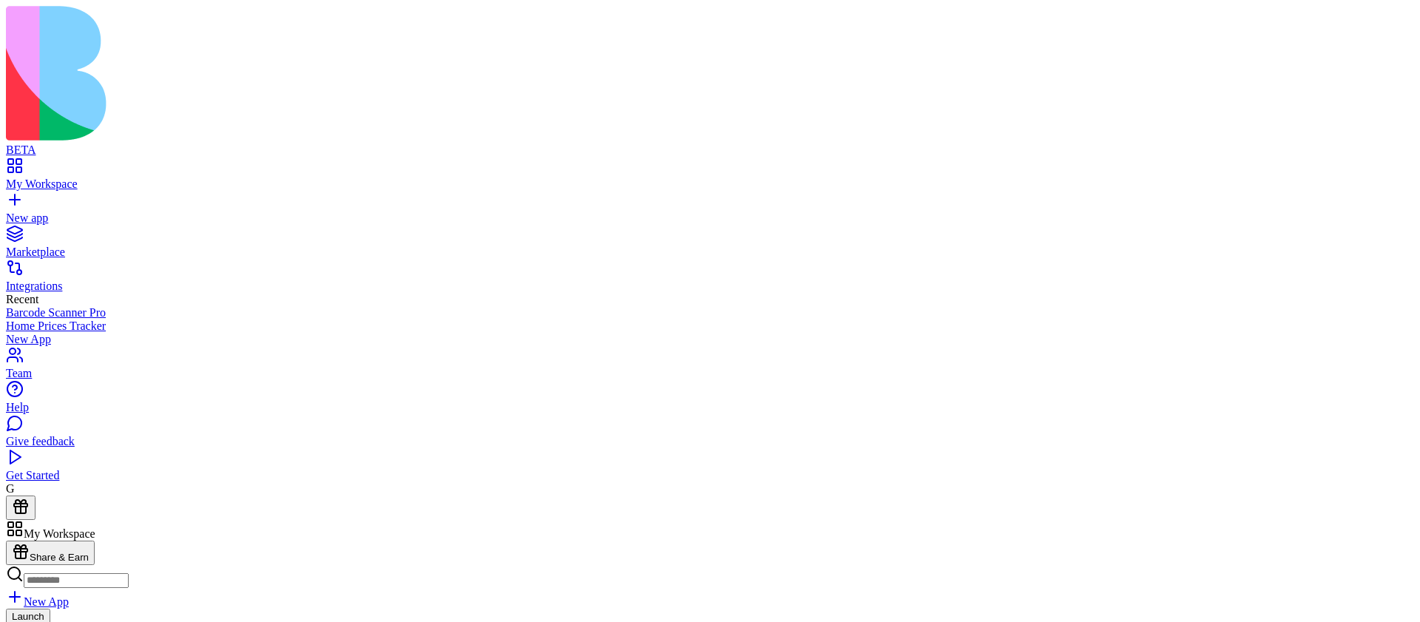
click at [41, 565] on link at bounding box center [23, 571] width 35 height 13
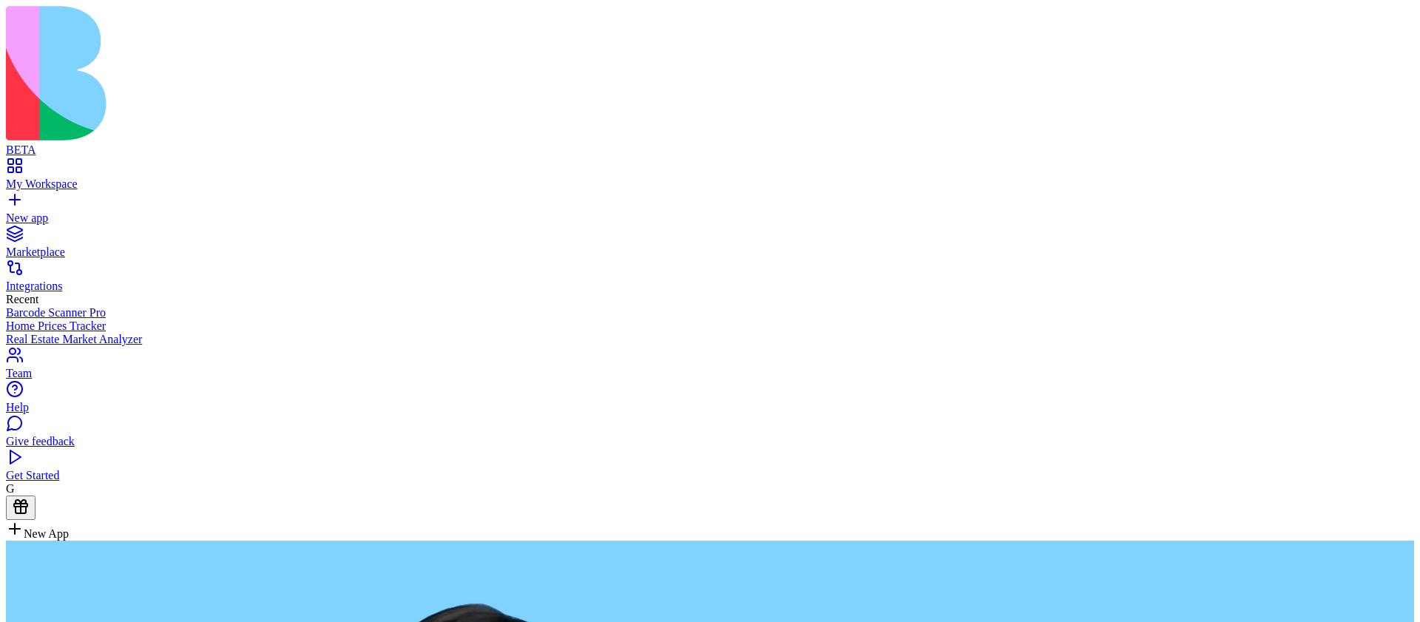
type textarea "**********"
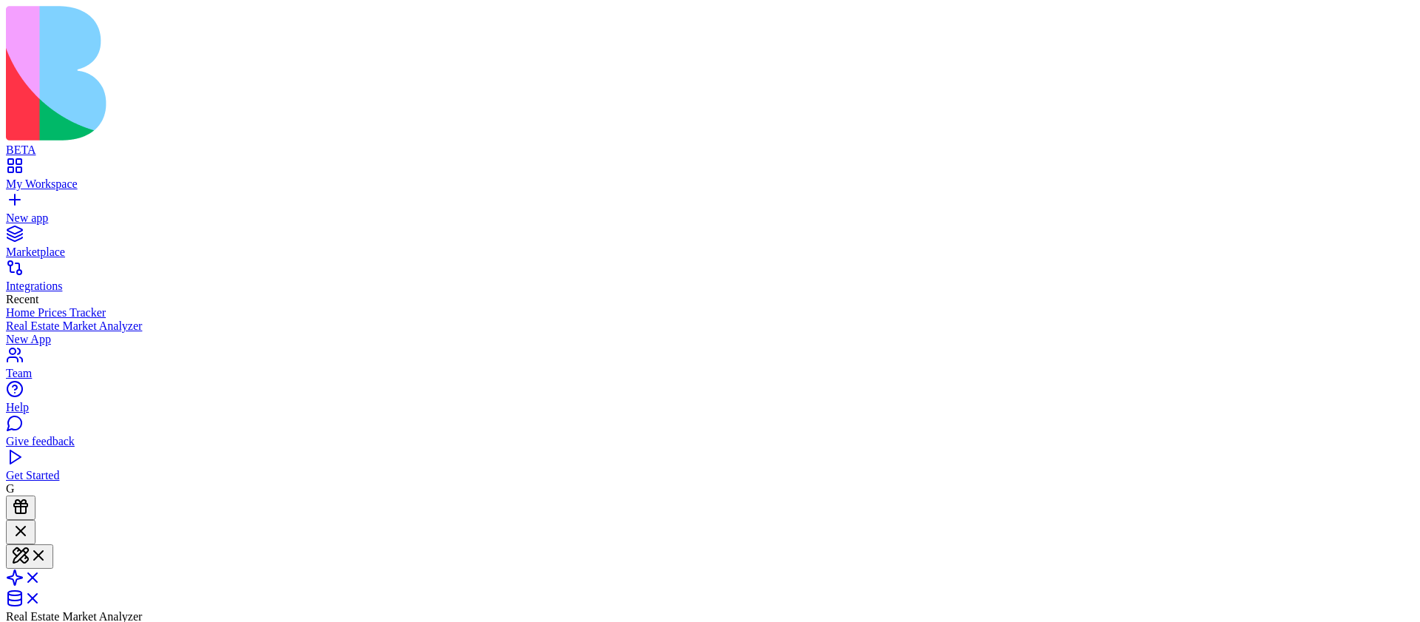
scroll to position [161, 0]
click at [41, 597] on span at bounding box center [41, 603] width 0 height 13
click at [41, 572] on span at bounding box center [41, 578] width 0 height 13
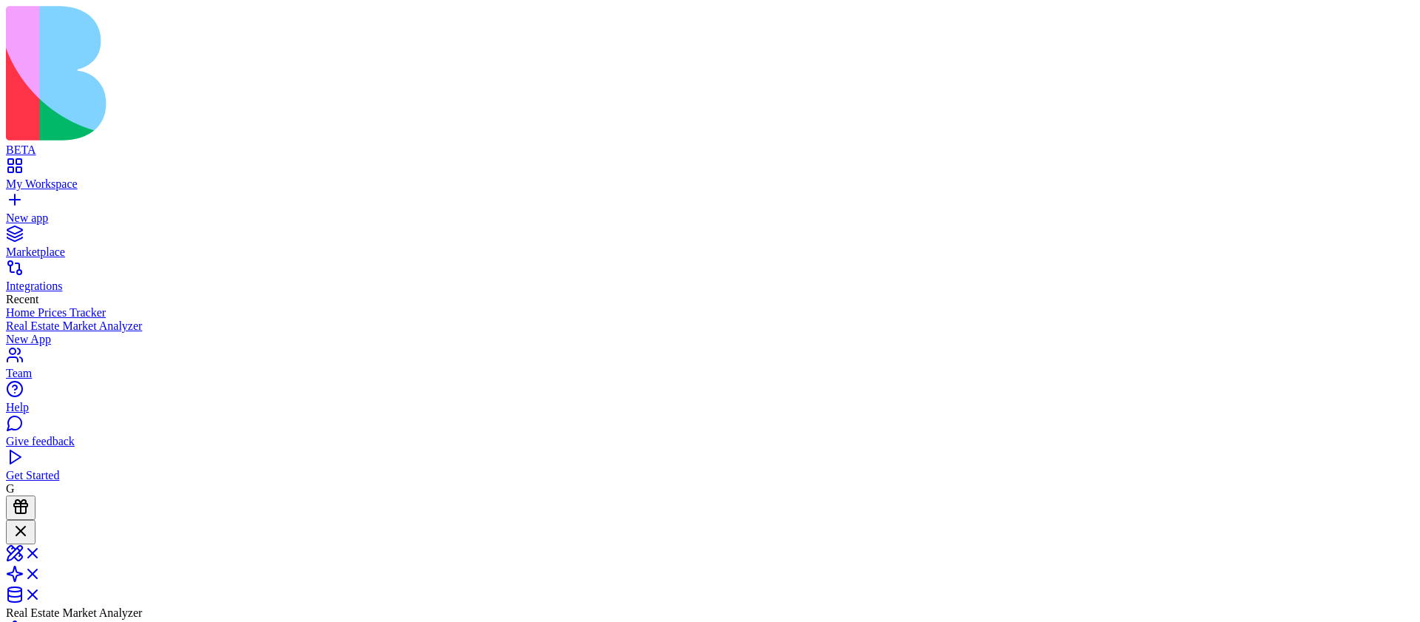
click at [41, 593] on link at bounding box center [23, 599] width 35 height 13
click at [41, 572] on link at bounding box center [23, 578] width 35 height 13
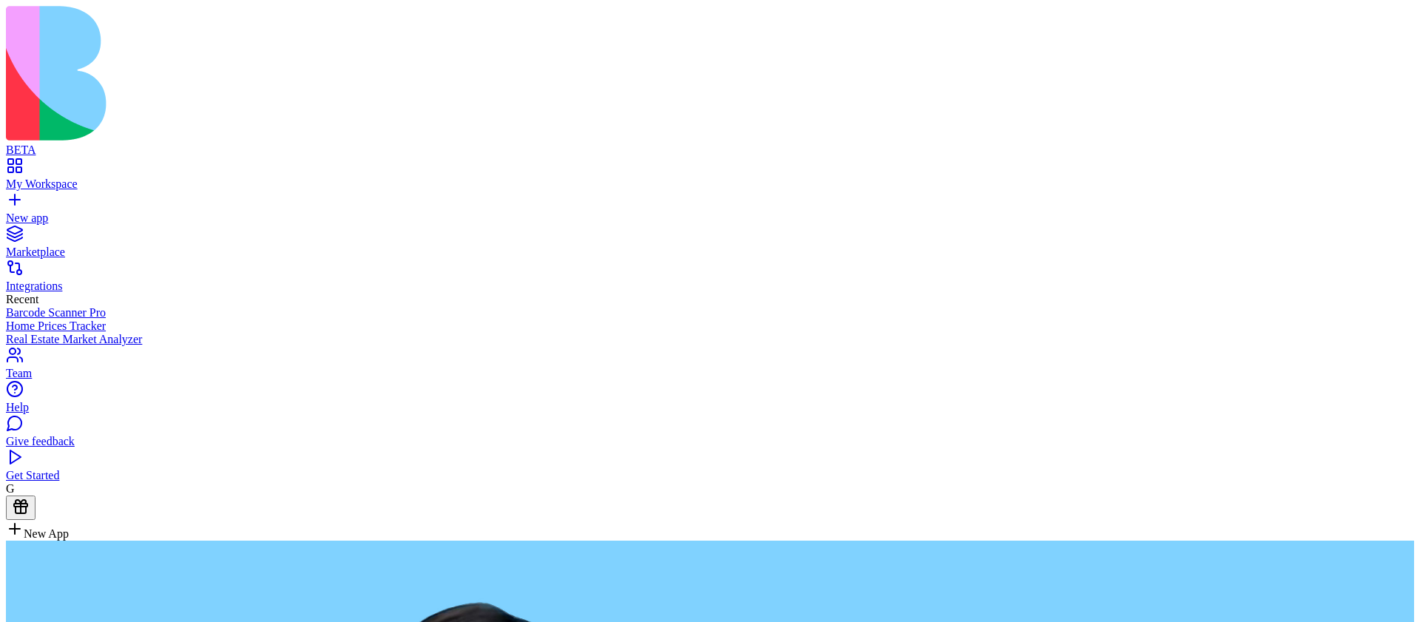
paste textarea "**********"
type textarea "**********"
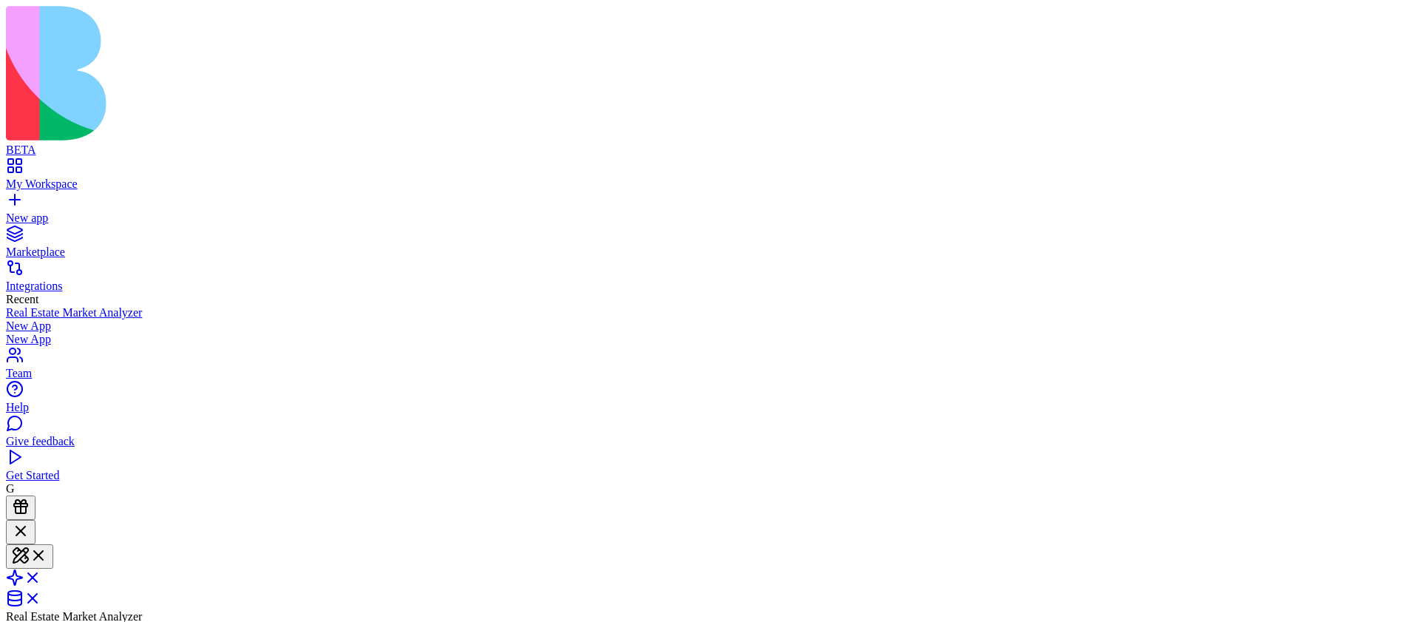
scroll to position [430, 0]
click at [41, 576] on span at bounding box center [41, 582] width 0 height 13
click at [41, 597] on span at bounding box center [41, 603] width 0 height 13
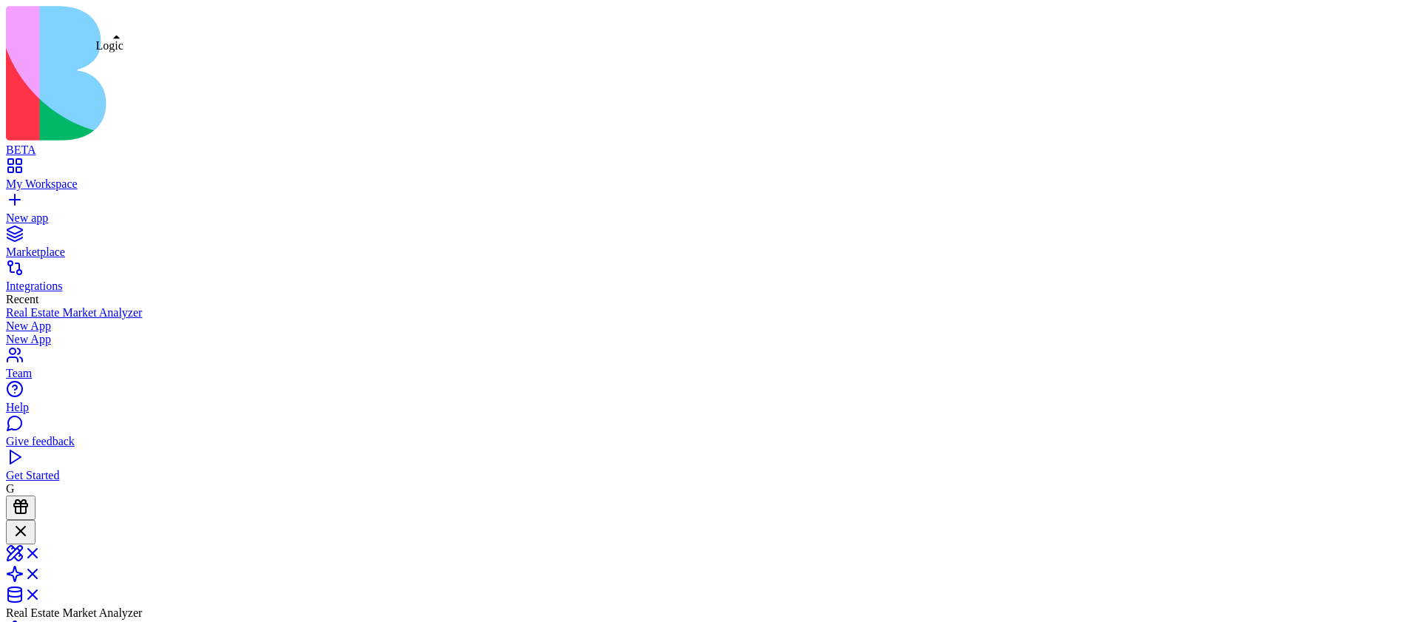
click at [41, 572] on span at bounding box center [41, 578] width 0 height 13
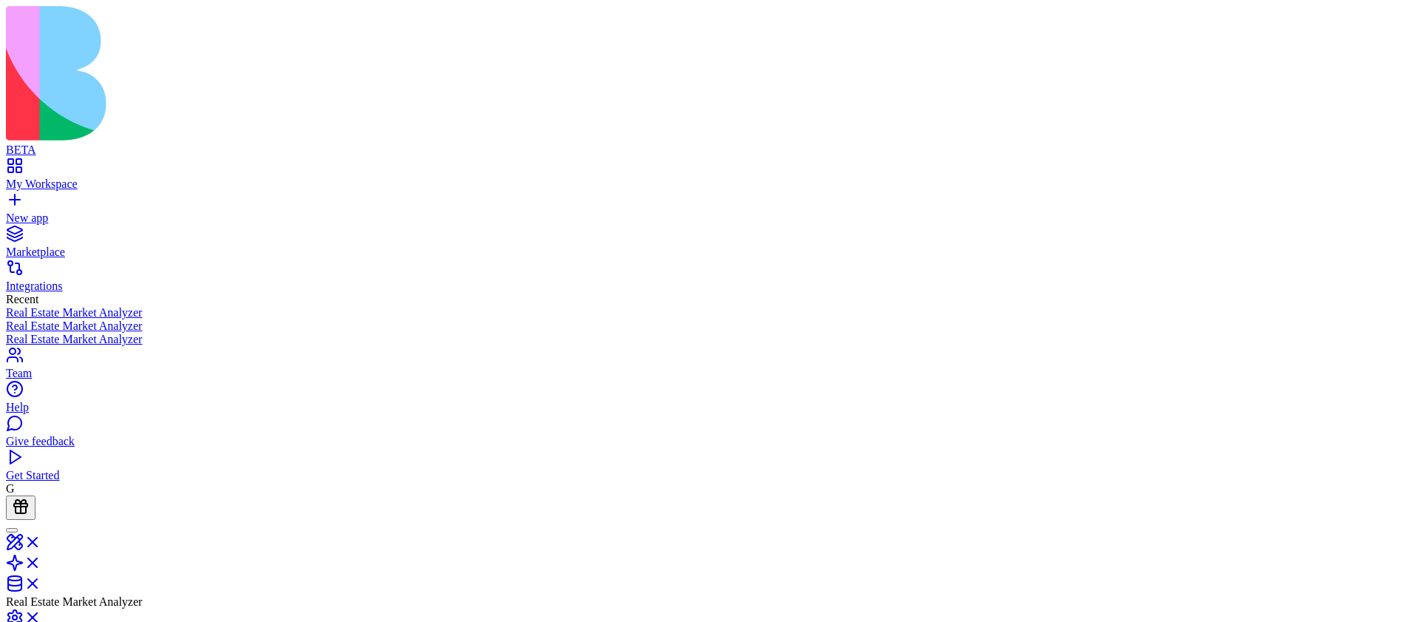
scroll to position [0, 0]
click at [41, 540] on link at bounding box center [23, 546] width 35 height 13
click at [41, 586] on link at bounding box center [23, 592] width 35 height 13
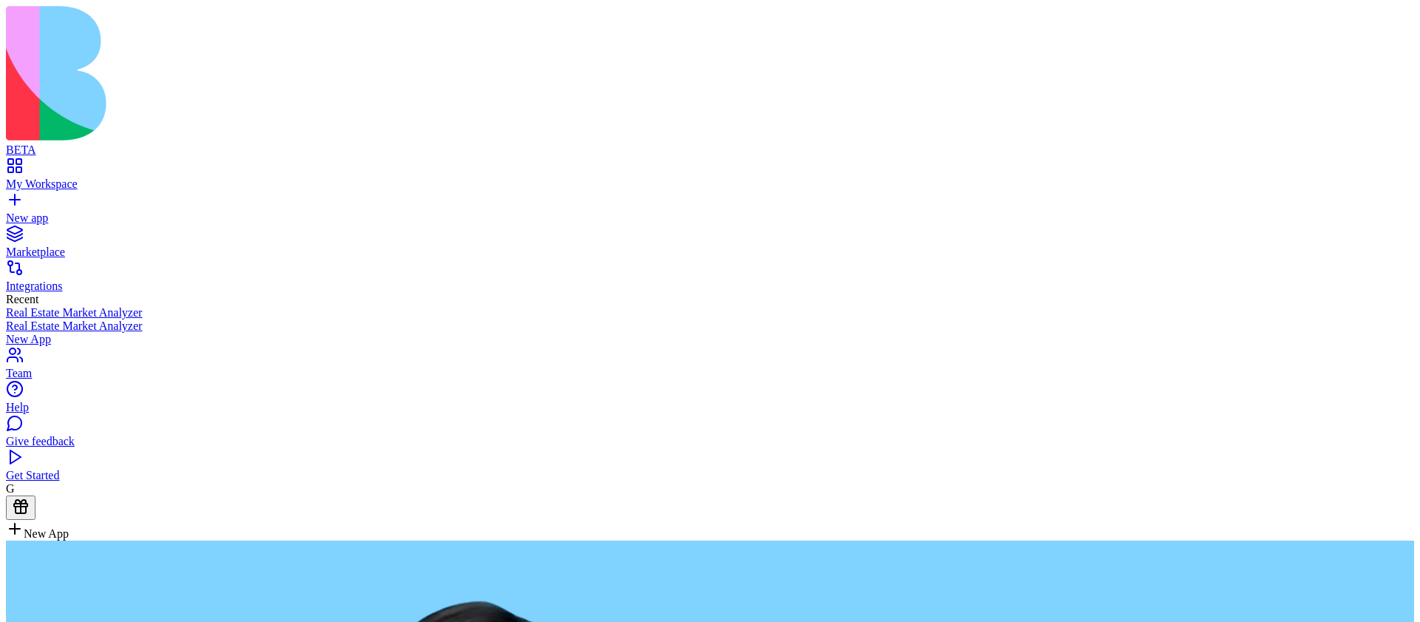
paste textarea "**********"
type textarea "**********"
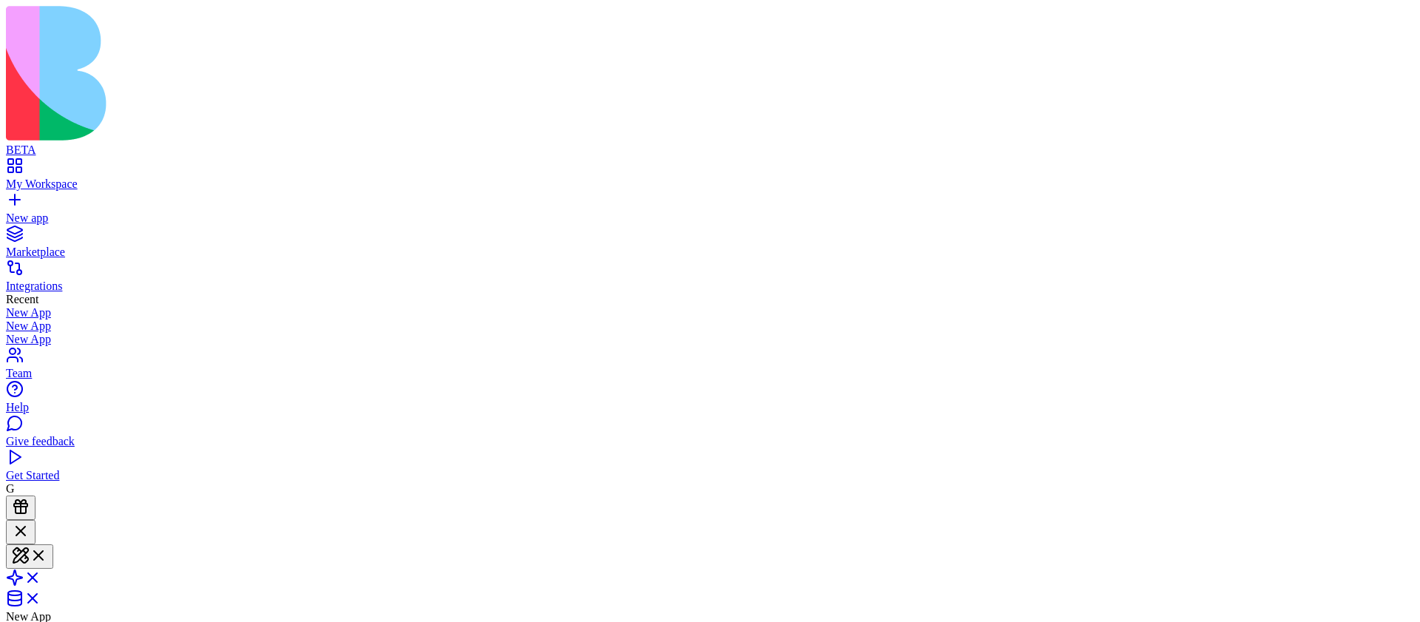
scroll to position [138, 0]
click at [41, 576] on span at bounding box center [41, 582] width 0 height 13
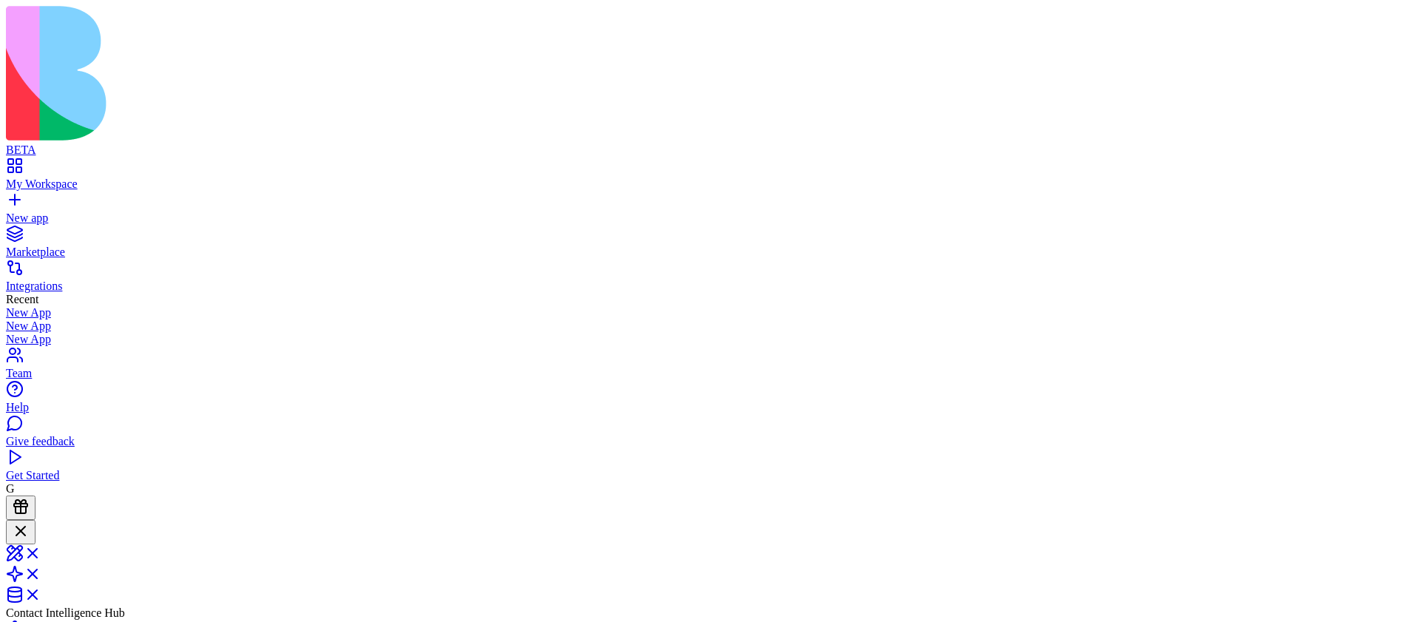
click at [36, 211] on div "New app" at bounding box center [710, 217] width 1408 height 13
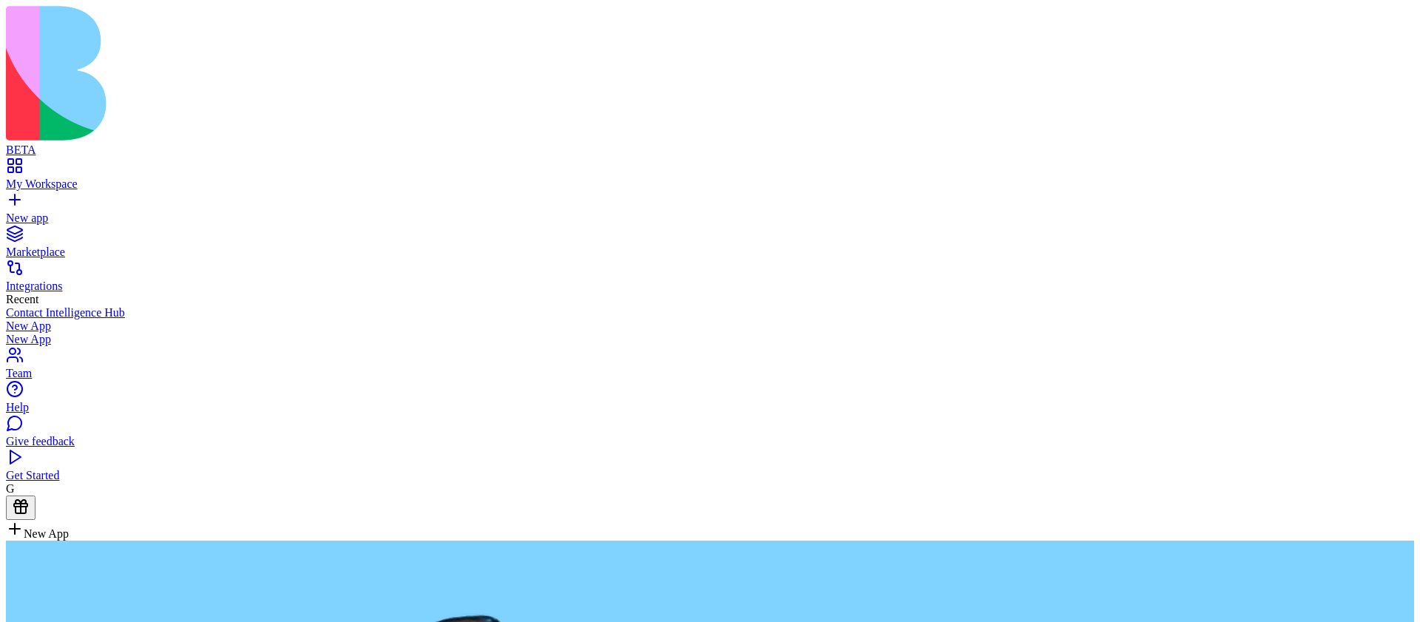
type textarea "**********"
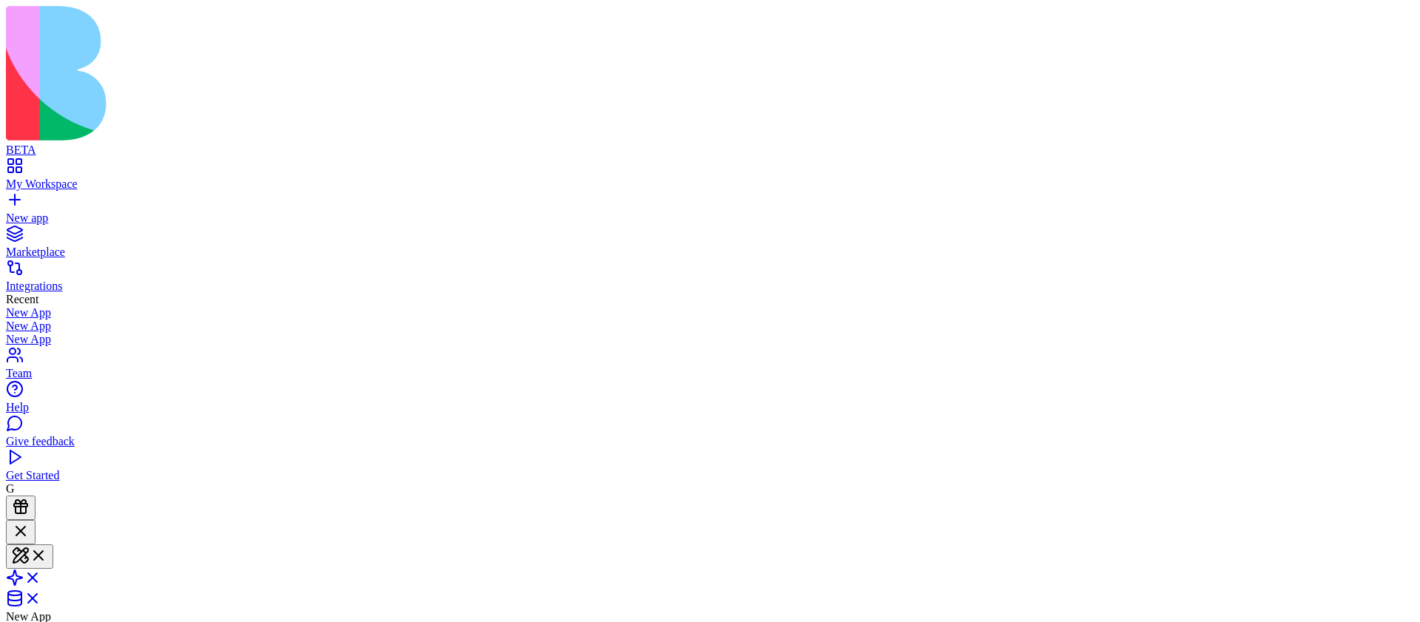
scroll to position [129, 0]
click at [41, 576] on span at bounding box center [41, 582] width 0 height 13
click at [41, 552] on span at bounding box center [41, 558] width 0 height 13
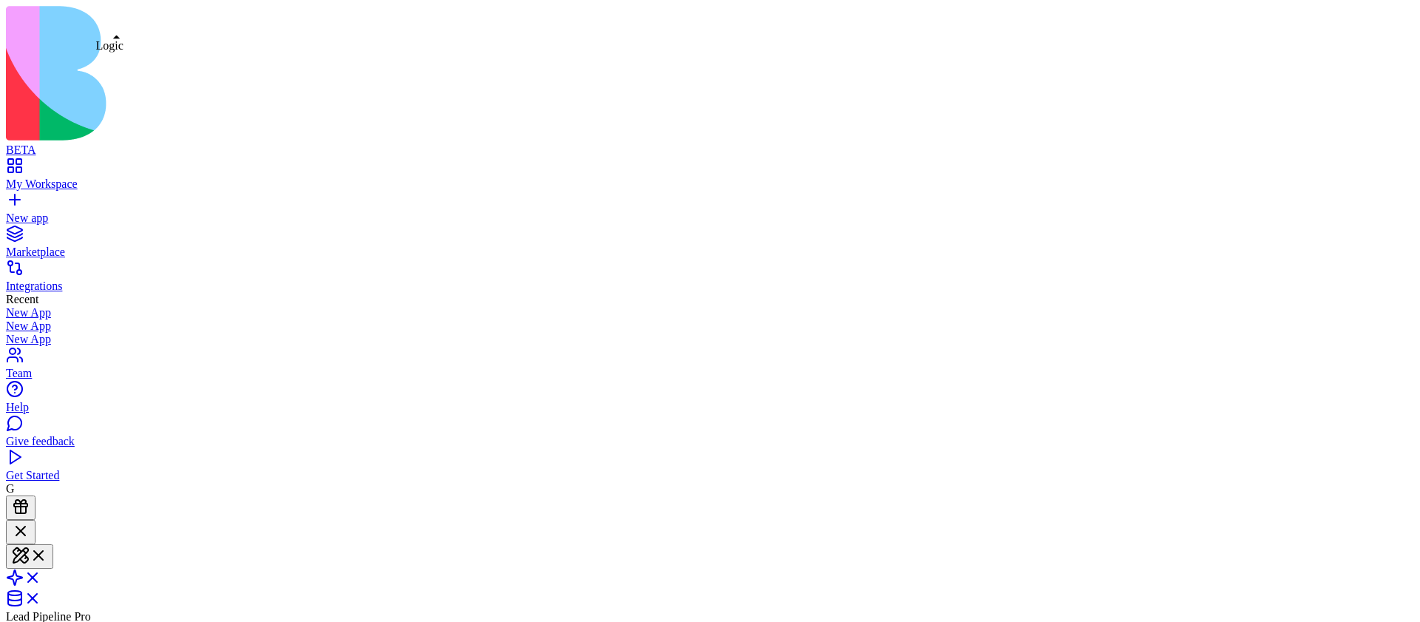
scroll to position [531, 0]
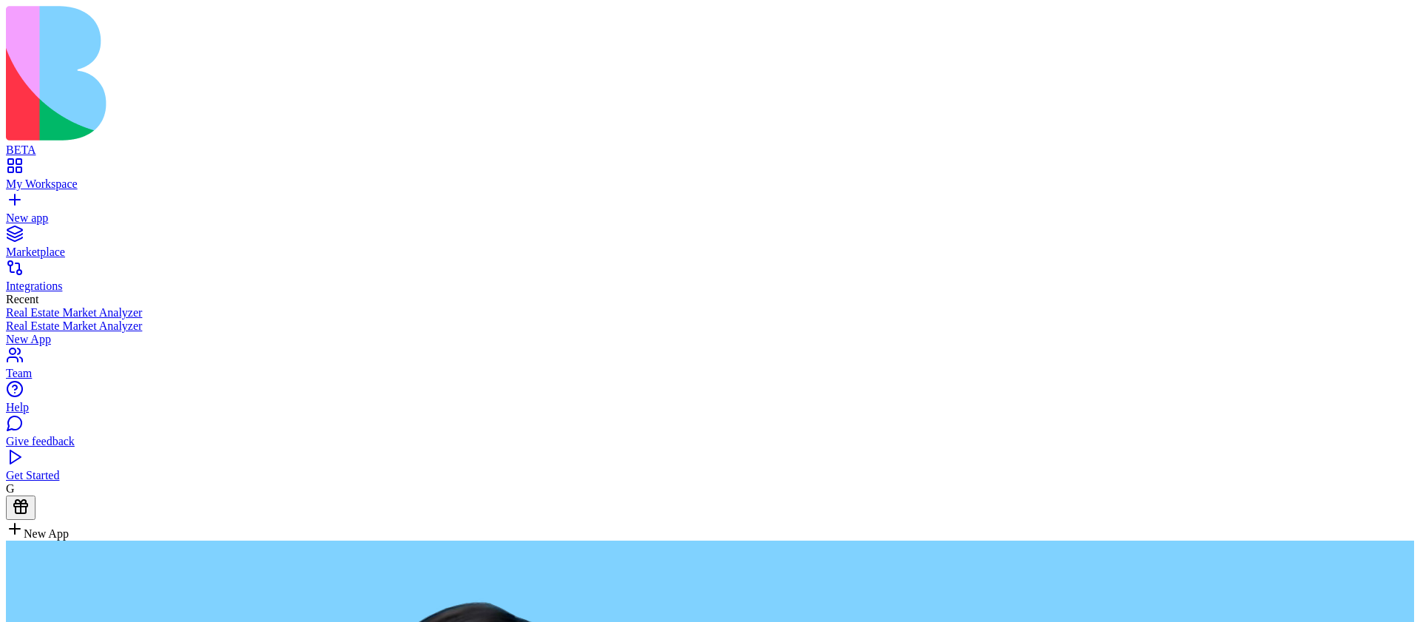
paste textarea "**********"
type textarea "**********"
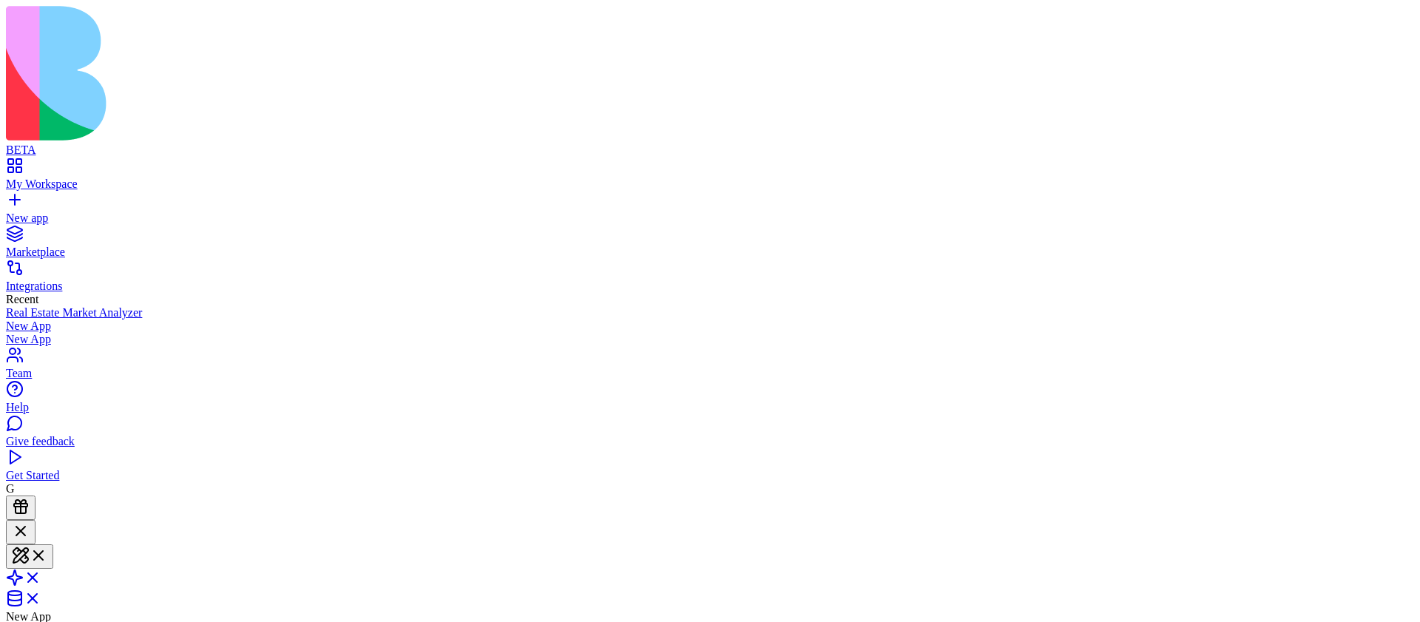
scroll to position [333, 0]
click at [41, 576] on span at bounding box center [41, 582] width 0 height 13
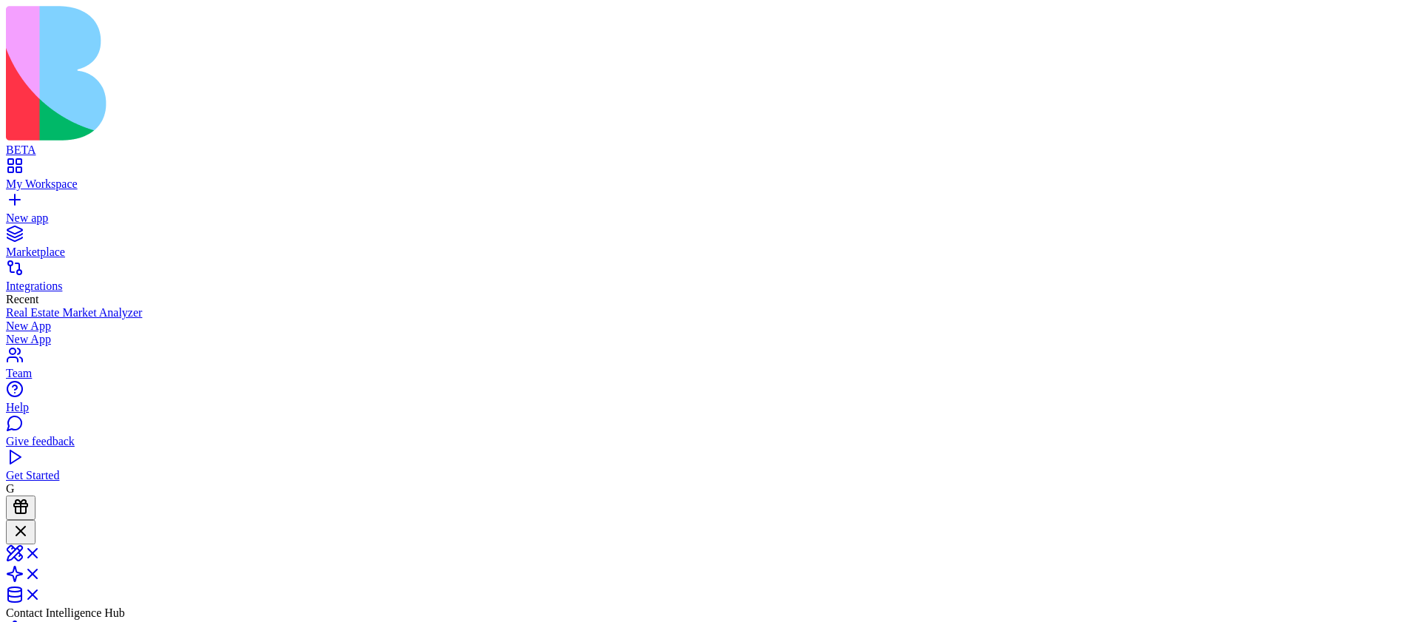
scroll to position [753, 0]
click at [30, 522] on div at bounding box center [21, 532] width 18 height 20
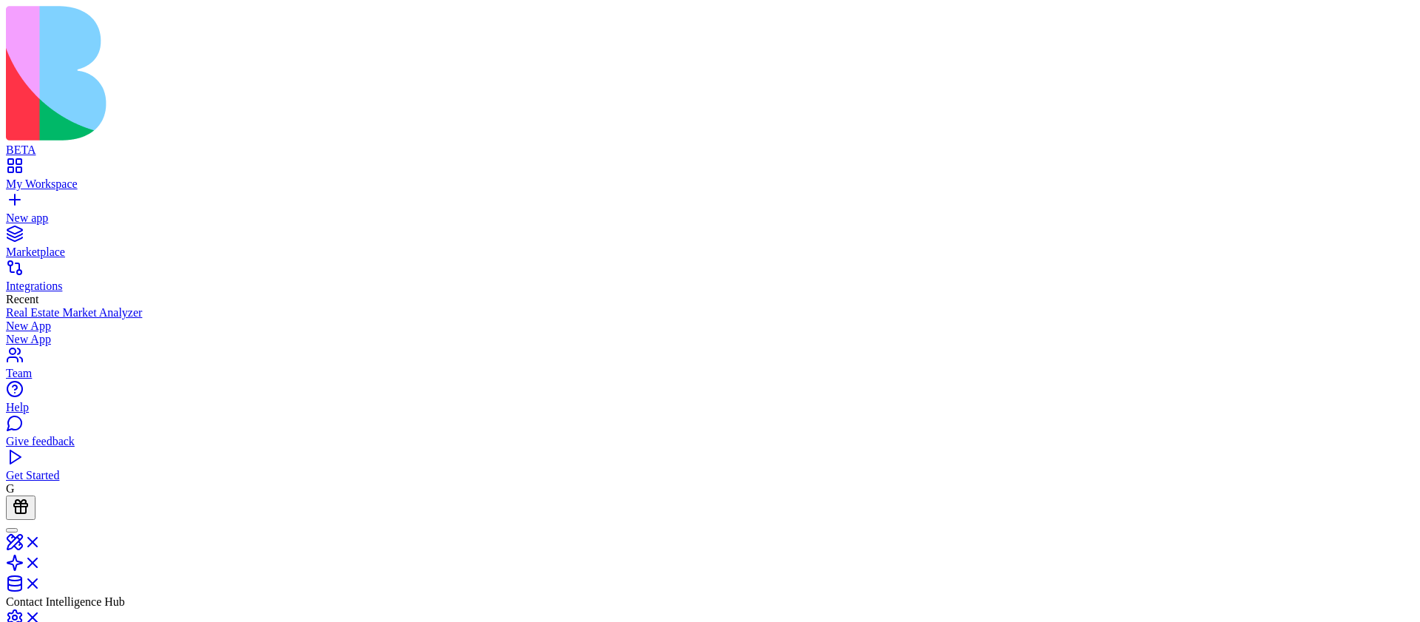
click at [9, 198] on link "New app" at bounding box center [710, 211] width 1408 height 27
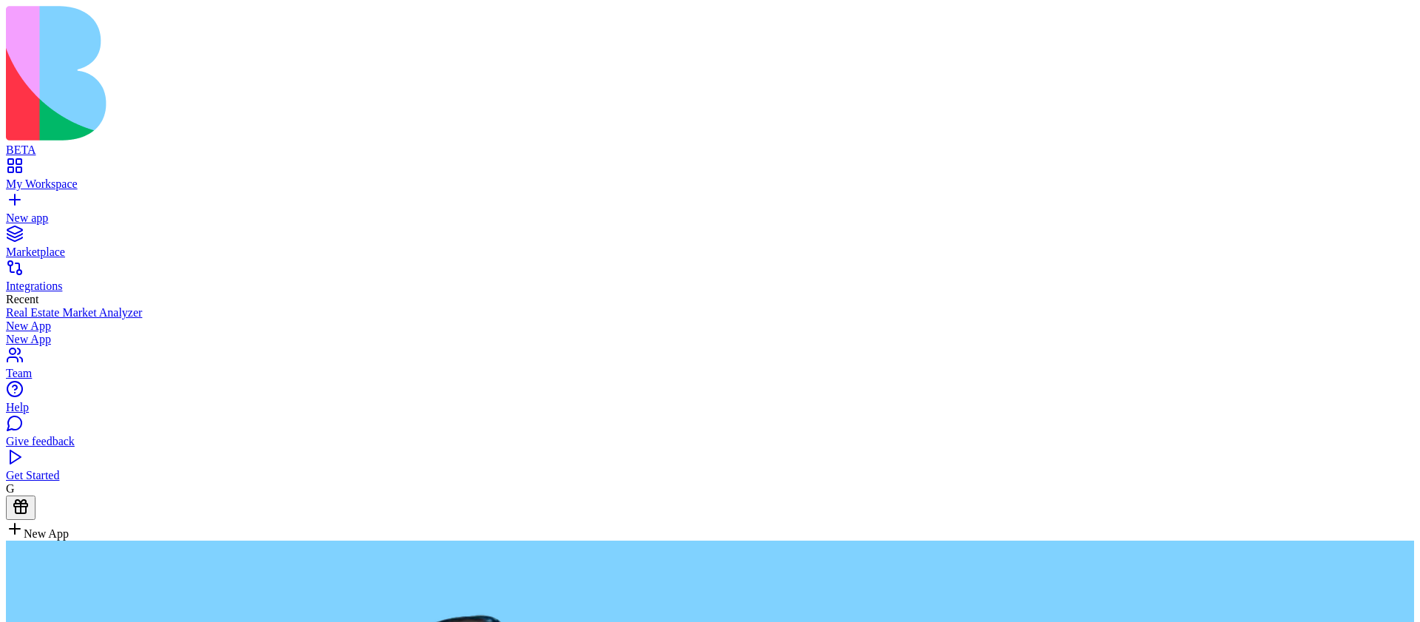
type textarea "**********"
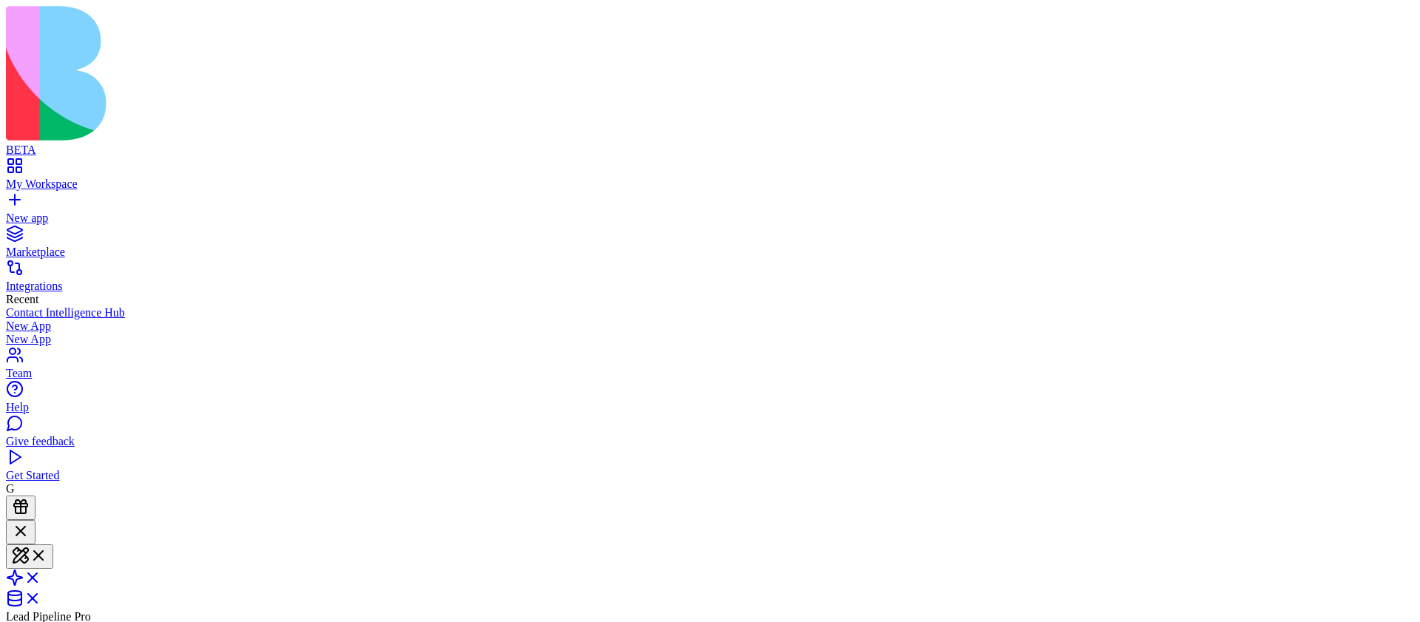
scroll to position [750, 0]
click at [41, 576] on span at bounding box center [41, 582] width 0 height 13
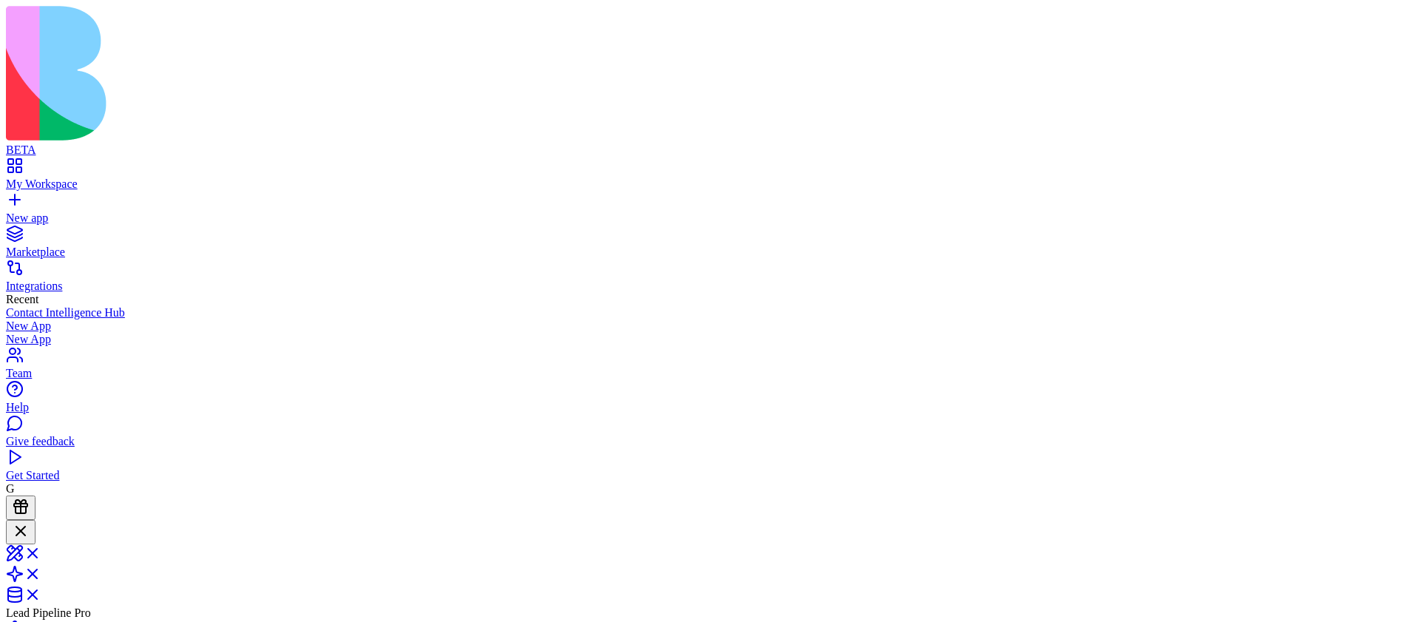
click at [41, 552] on link at bounding box center [23, 558] width 35 height 13
click at [53, 544] on button at bounding box center [29, 556] width 47 height 24
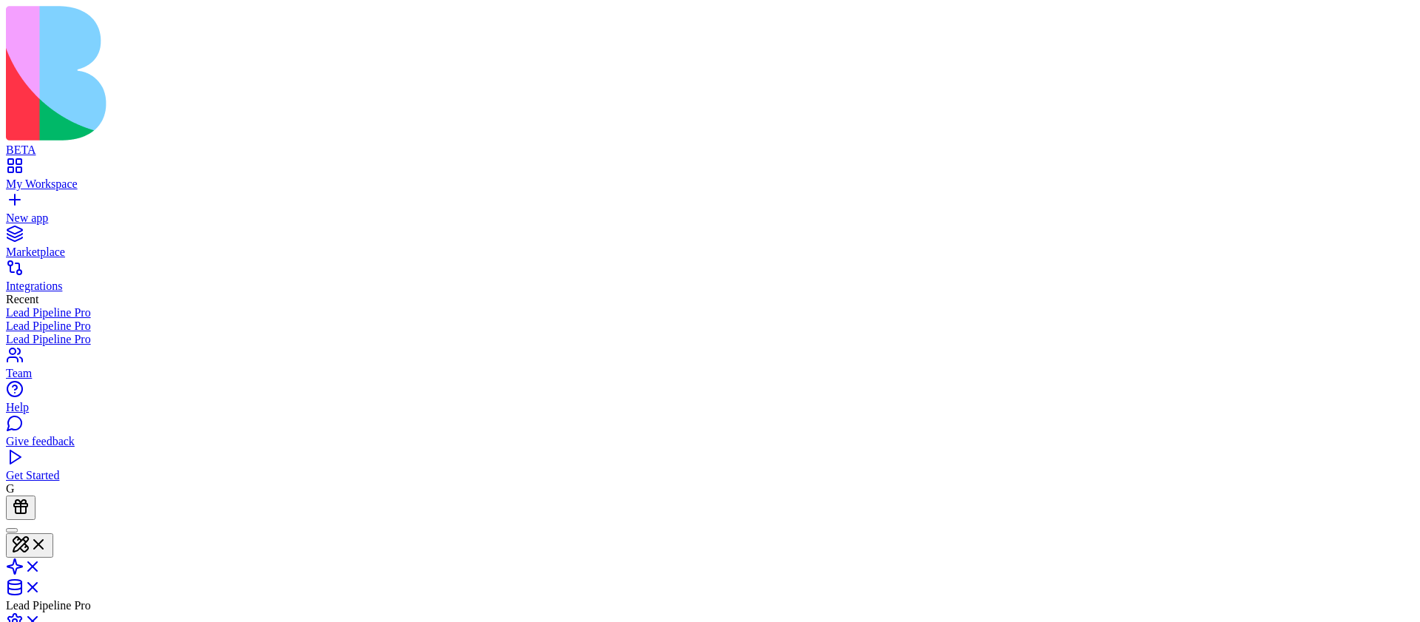
click at [41, 565] on link at bounding box center [23, 571] width 35 height 13
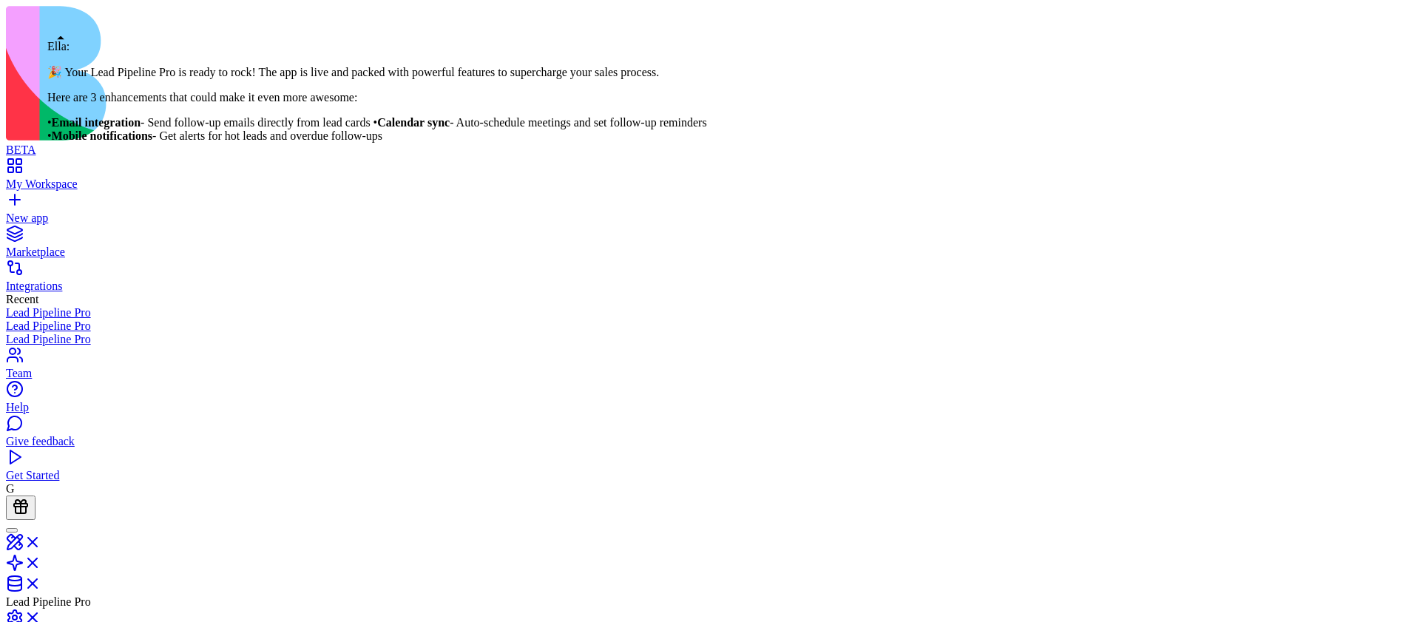
click at [12, 530] on div at bounding box center [12, 530] width 0 height 0
